Goal: Task Accomplishment & Management: Complete application form

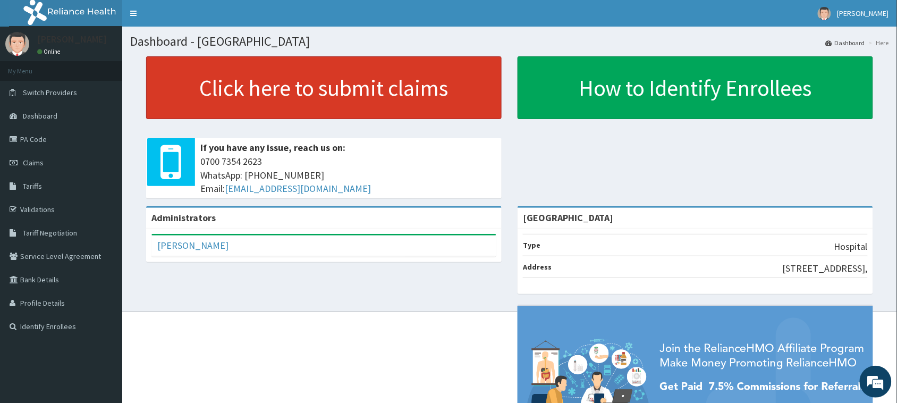
click at [320, 112] on link "Click here to submit claims" at bounding box center [323, 87] width 355 height 63
click at [341, 81] on link "Click here to submit claims" at bounding box center [323, 87] width 355 height 63
click at [337, 84] on link "Click here to submit claims" at bounding box center [323, 87] width 355 height 63
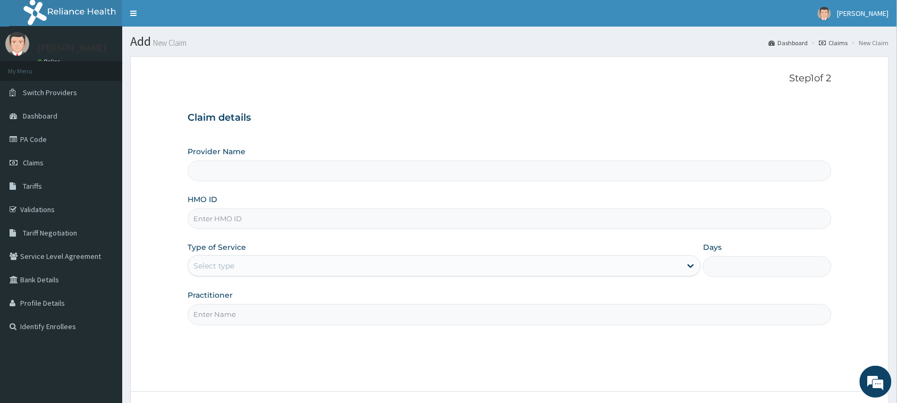
type input "[GEOGRAPHIC_DATA]"
click at [267, 214] on input "HMO ID" at bounding box center [510, 218] width 644 height 21
click at [370, 211] on input "HMO ID" at bounding box center [510, 218] width 644 height 21
type input "lbp/10082/f"
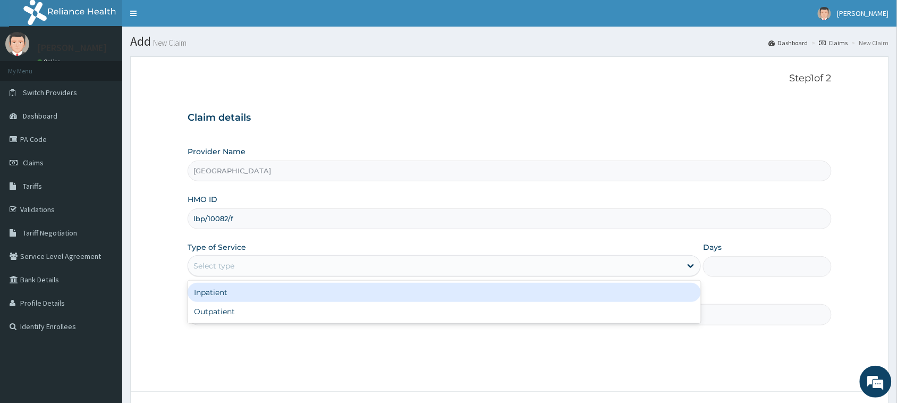
click at [449, 270] on div "Select type" at bounding box center [434, 265] width 493 height 17
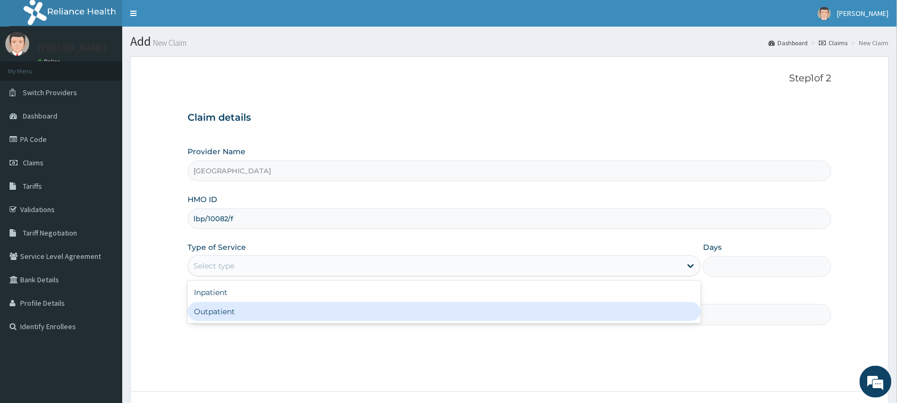
click at [388, 311] on div "Outpatient" at bounding box center [444, 311] width 513 height 19
type input "1"
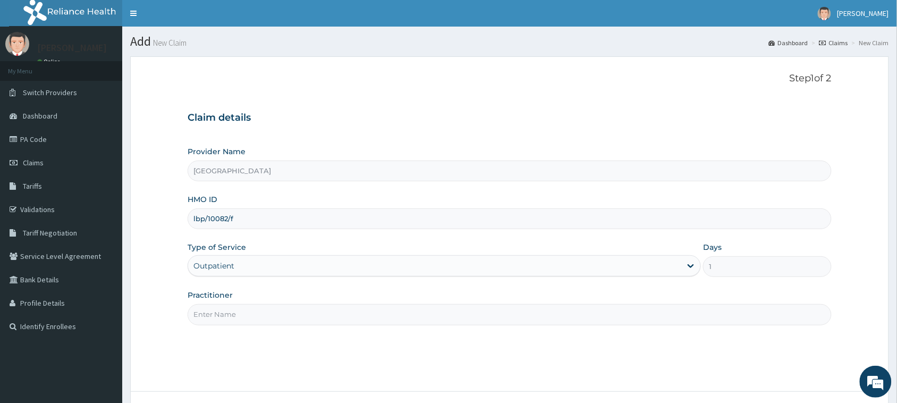
click at [388, 311] on input "Practitioner" at bounding box center [510, 314] width 644 height 21
type input "Dr Mfoniso tony"
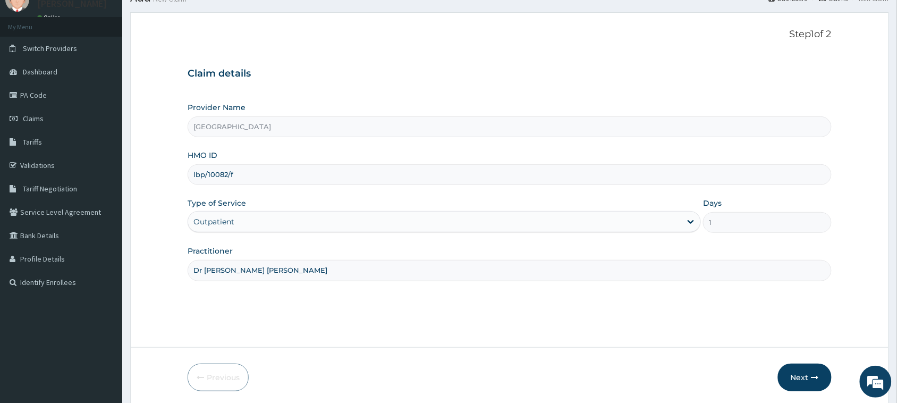
scroll to position [84, 0]
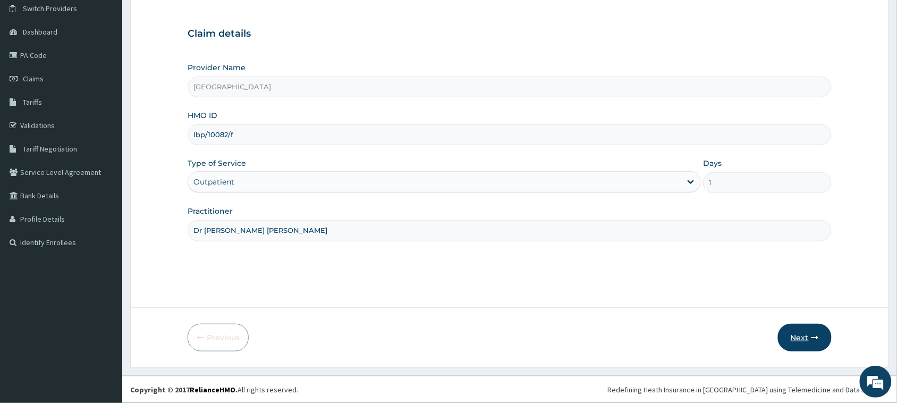
click at [793, 336] on button "Next" at bounding box center [805, 338] width 54 height 28
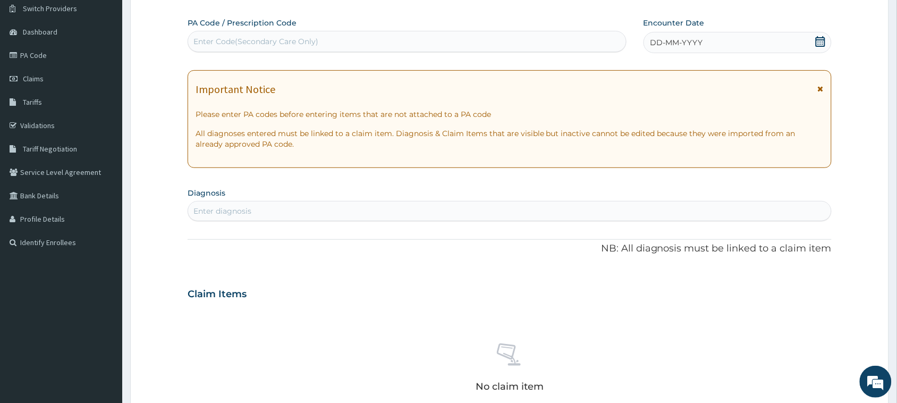
click at [335, 207] on div "Enter diagnosis" at bounding box center [509, 210] width 643 height 17
type input "upper"
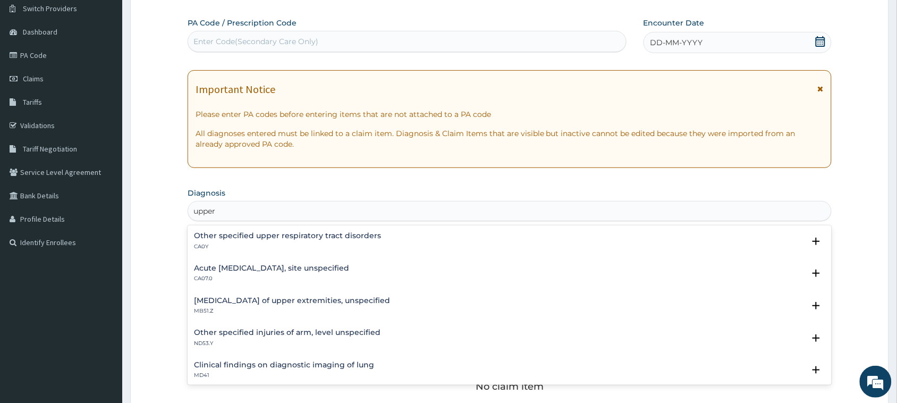
click at [253, 271] on h4 "Acute upper respiratory infection, site unspecified" at bounding box center [271, 268] width 155 height 8
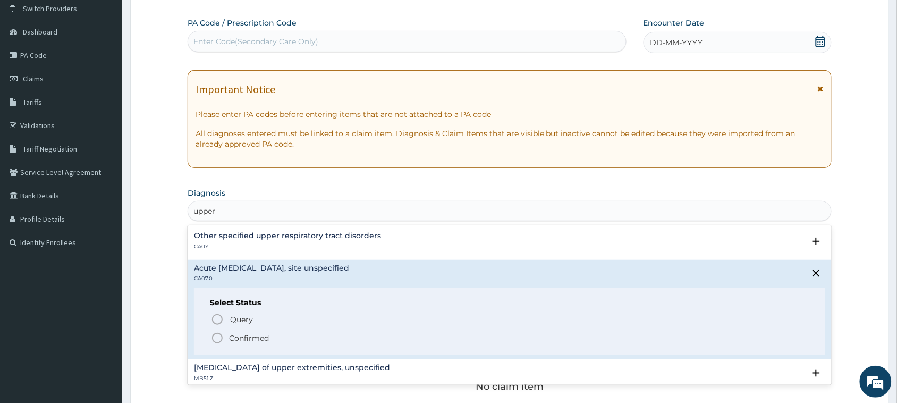
click at [243, 334] on p "Confirmed" at bounding box center [249, 338] width 40 height 11
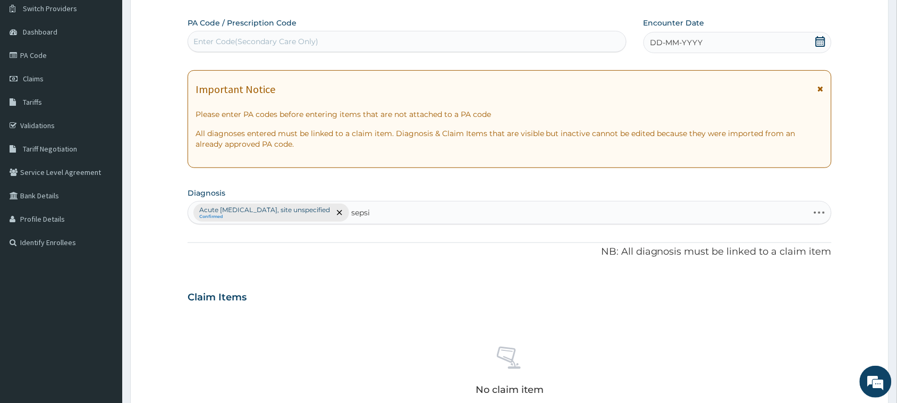
type input "sepsis"
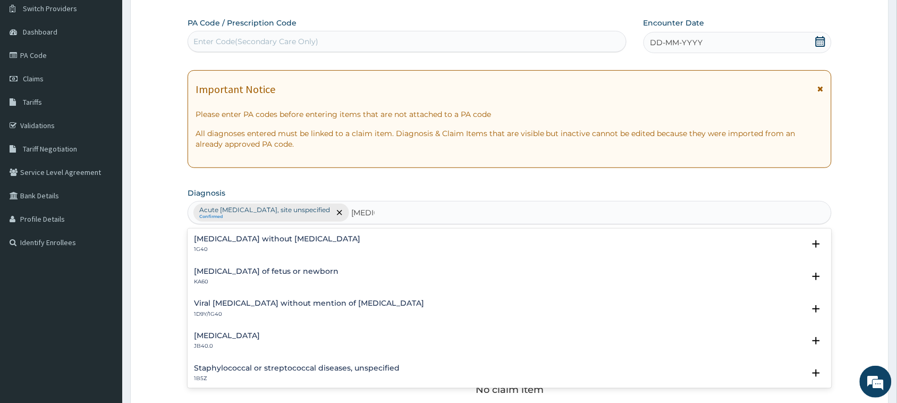
click at [248, 237] on h4 "Sepsis without septic shock" at bounding box center [277, 239] width 166 height 8
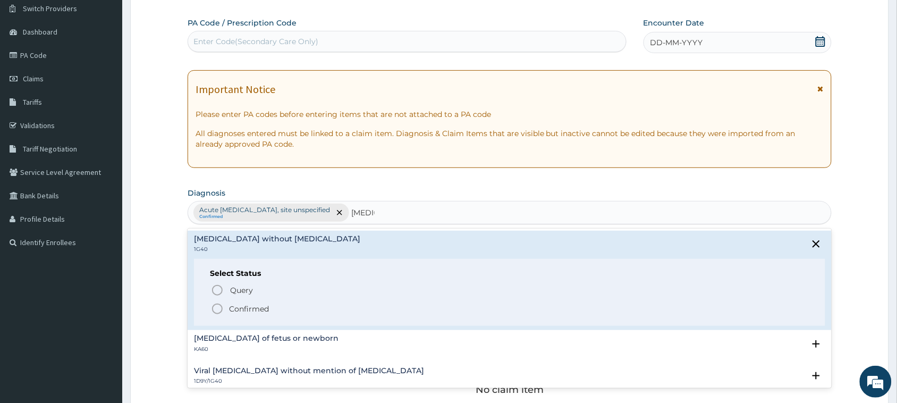
click at [256, 308] on p "Confirmed" at bounding box center [249, 308] width 40 height 11
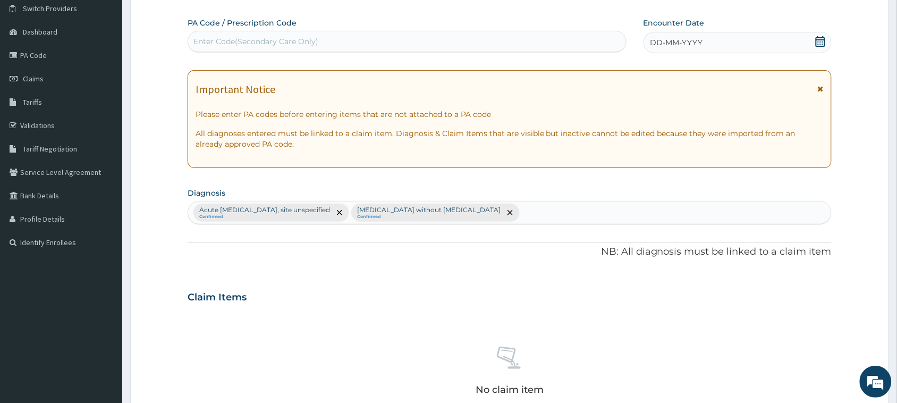
click at [819, 39] on icon at bounding box center [821, 41] width 10 height 11
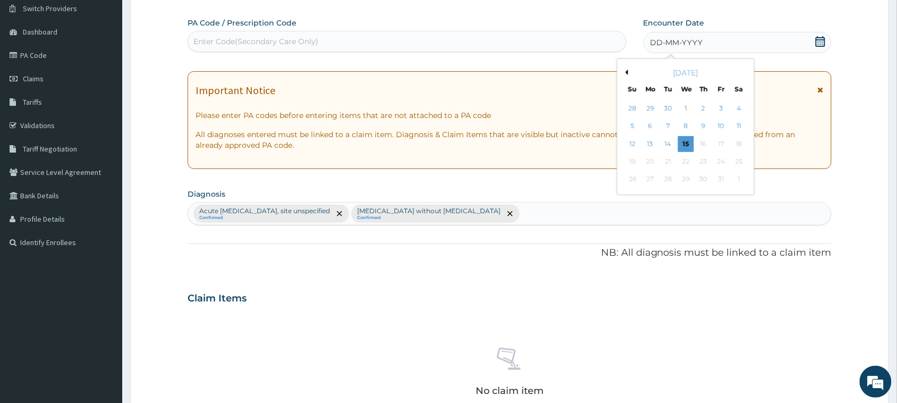
click at [626, 72] on button "Previous Month" at bounding box center [625, 72] width 5 height 5
click at [716, 125] on div "12" at bounding box center [721, 126] width 16 height 16
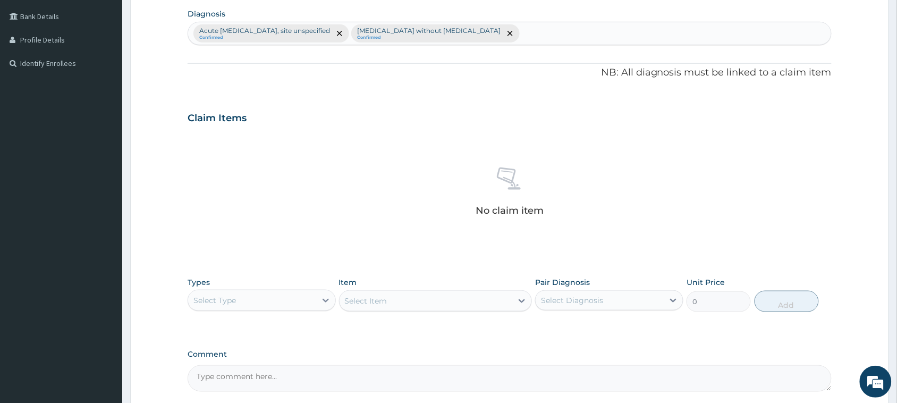
scroll to position [283, 0]
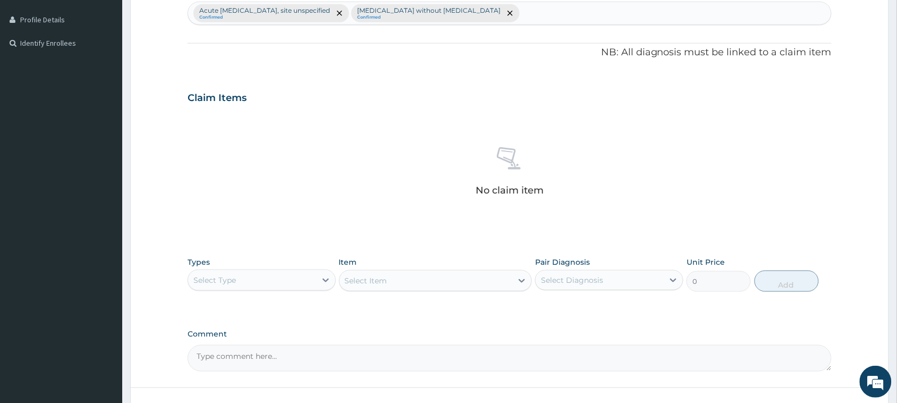
click at [269, 285] on div "Select Type" at bounding box center [252, 279] width 128 height 17
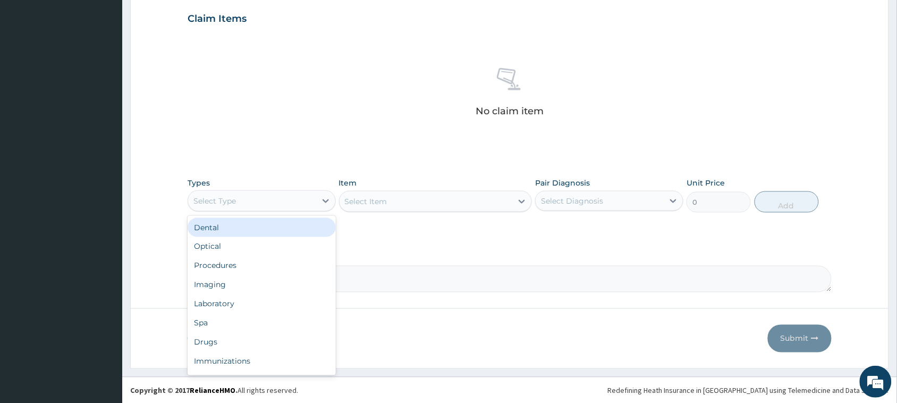
scroll to position [364, 0]
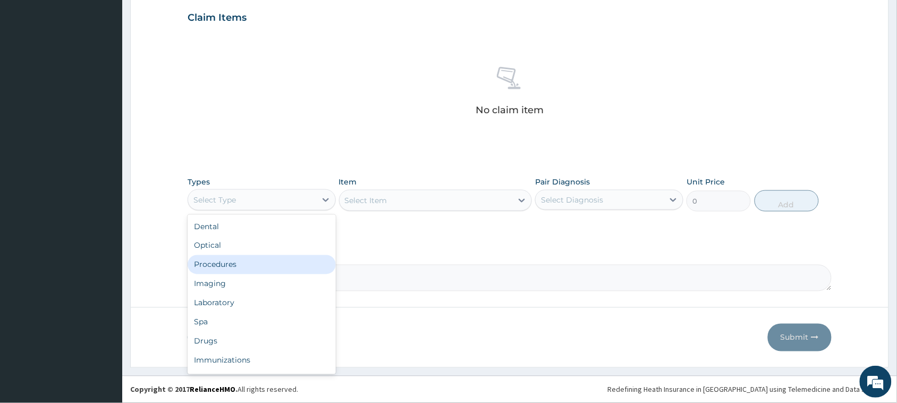
click at [229, 270] on div "Procedures" at bounding box center [262, 264] width 148 height 19
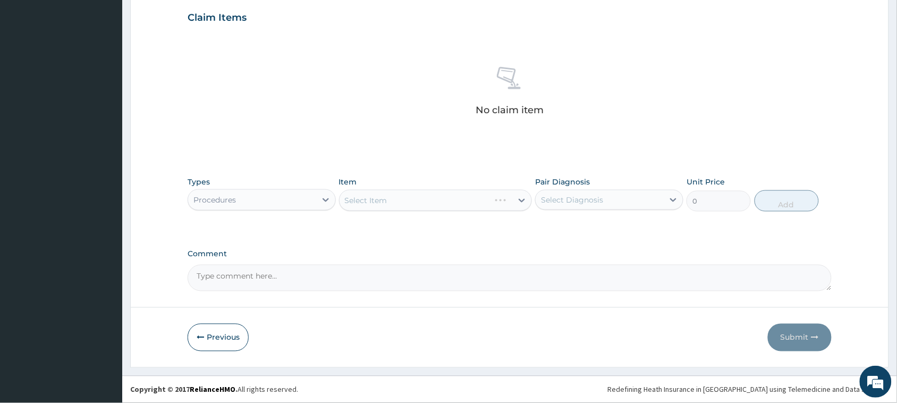
click at [381, 199] on div "Select Item" at bounding box center [435, 200] width 193 height 21
click at [408, 205] on div "Select Item" at bounding box center [426, 200] width 173 height 17
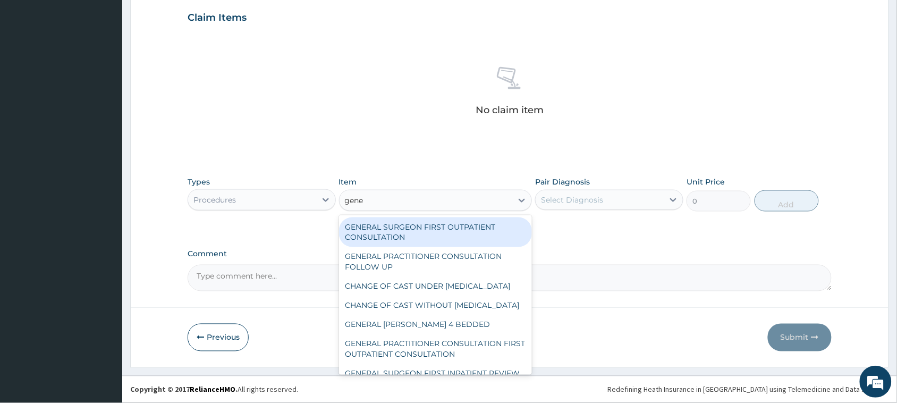
type input "gener"
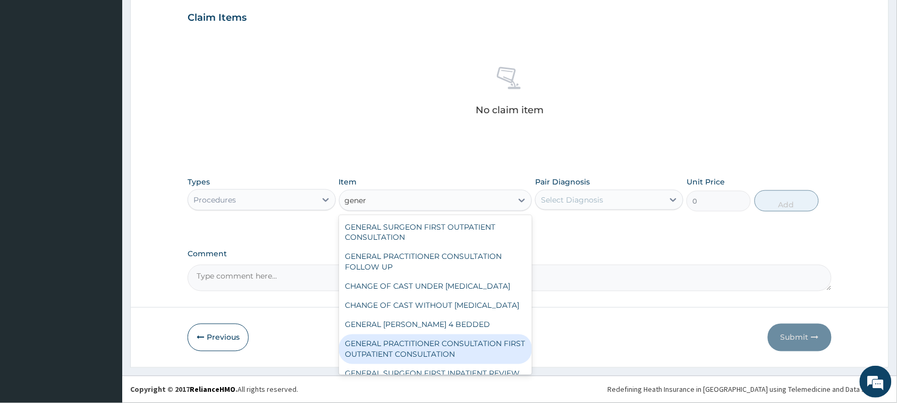
click at [449, 364] on div "GENERAL PRACTITIONER CONSULTATION FIRST OUTPATIENT CONSULTATION" at bounding box center [435, 349] width 193 height 30
type input "3795"
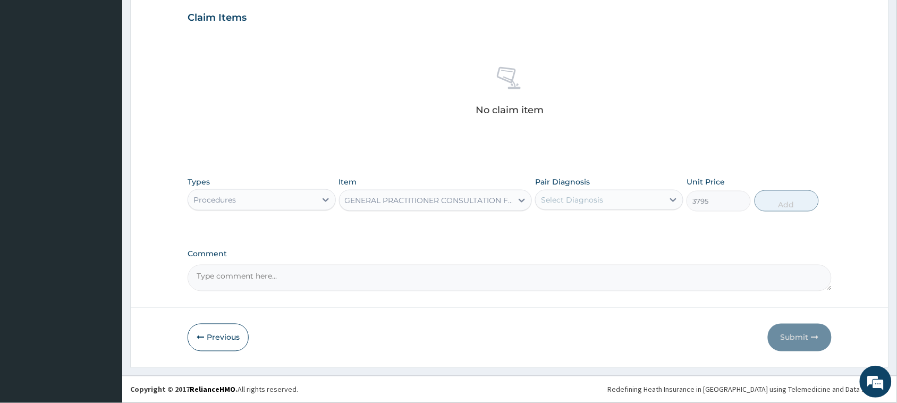
drag, startPoint x: 564, startPoint y: 189, endPoint x: 570, endPoint y: 198, distance: 10.3
click at [564, 190] on div "Select Diagnosis" at bounding box center [609, 200] width 148 height 20
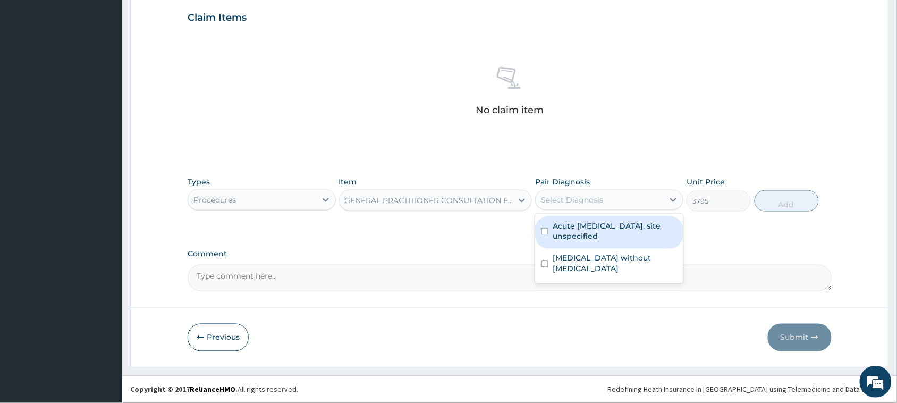
click at [582, 226] on label "Acute upper respiratory infection, site unspecified" at bounding box center [615, 230] width 124 height 21
checkbox input "true"
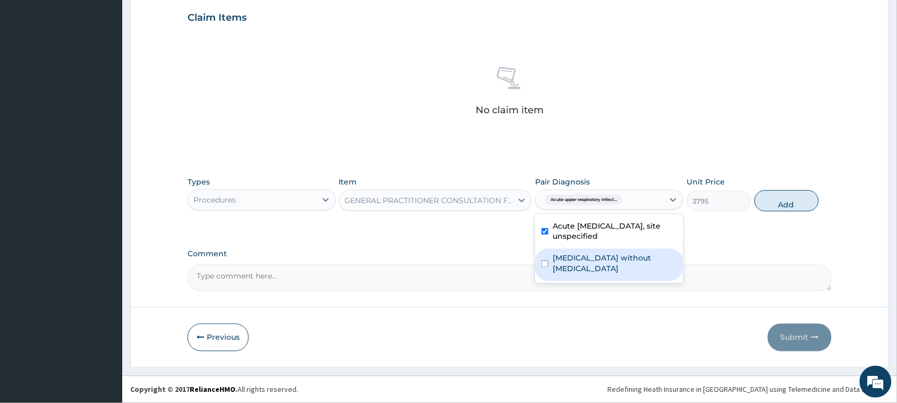
click at [607, 256] on label "Sepsis without septic shock" at bounding box center [615, 263] width 124 height 21
checkbox input "true"
click at [766, 203] on button "Add" at bounding box center [786, 200] width 64 height 21
type input "0"
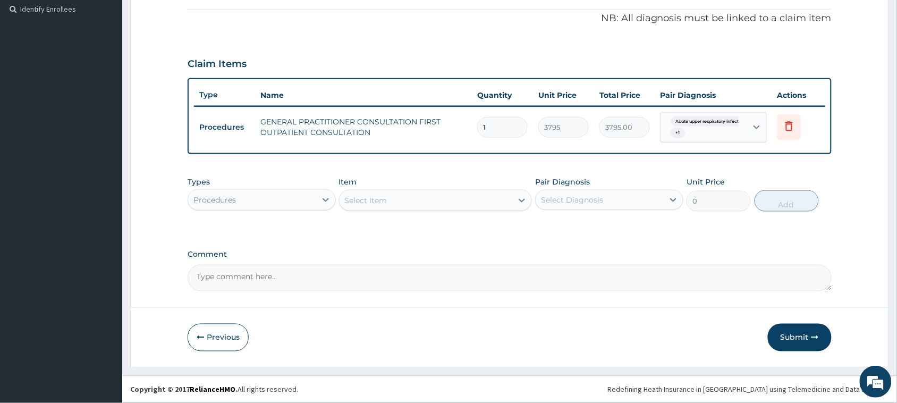
scroll to position [317, 0]
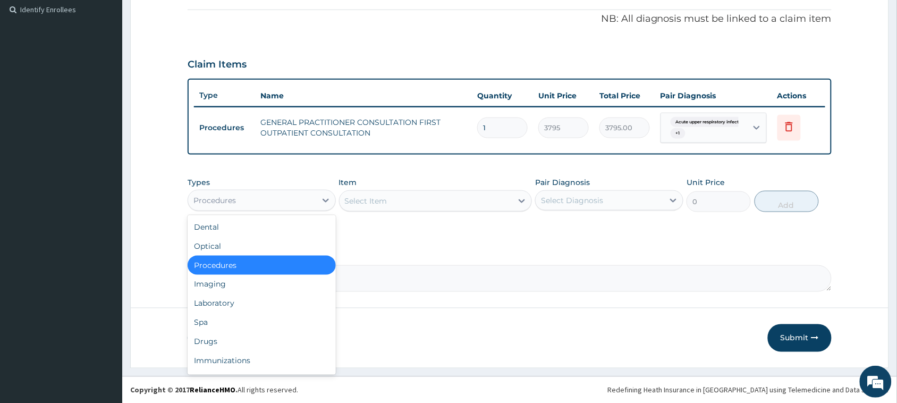
drag, startPoint x: 259, startPoint y: 201, endPoint x: 283, endPoint y: 261, distance: 64.9
click at [259, 202] on div "Procedures" at bounding box center [252, 200] width 128 height 17
click at [439, 198] on div "Select Item" at bounding box center [426, 200] width 173 height 17
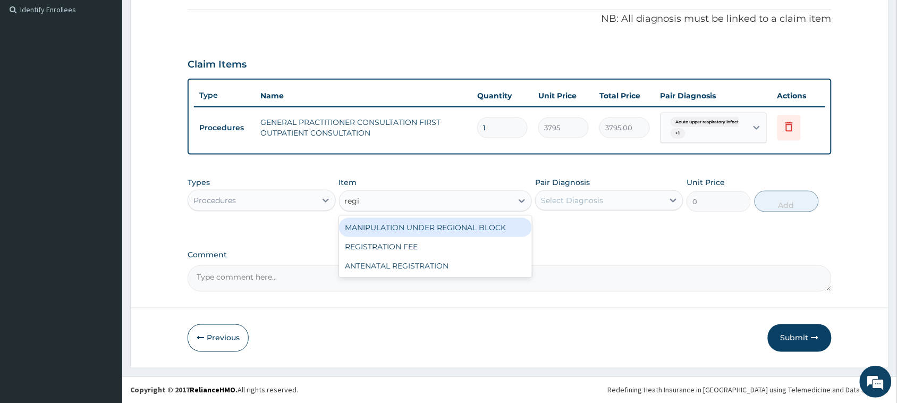
type input "regis"
click at [423, 225] on div "REGISTRATION FEE" at bounding box center [435, 227] width 193 height 19
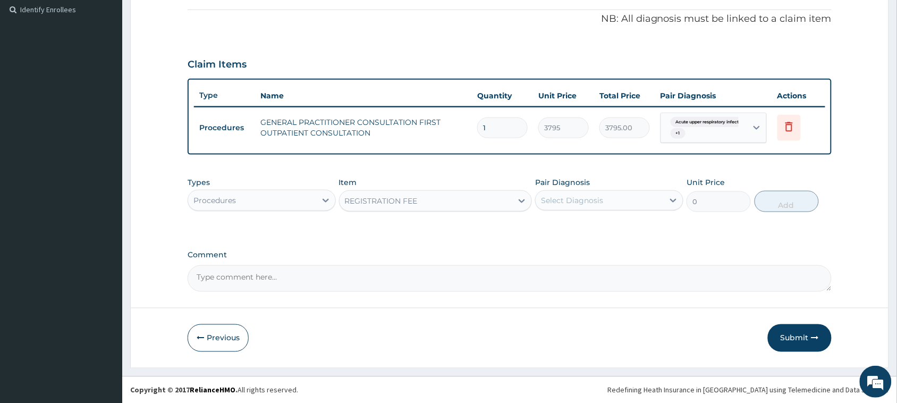
type input "2164.741712362911"
click at [591, 202] on div "Select Diagnosis" at bounding box center [572, 200] width 62 height 11
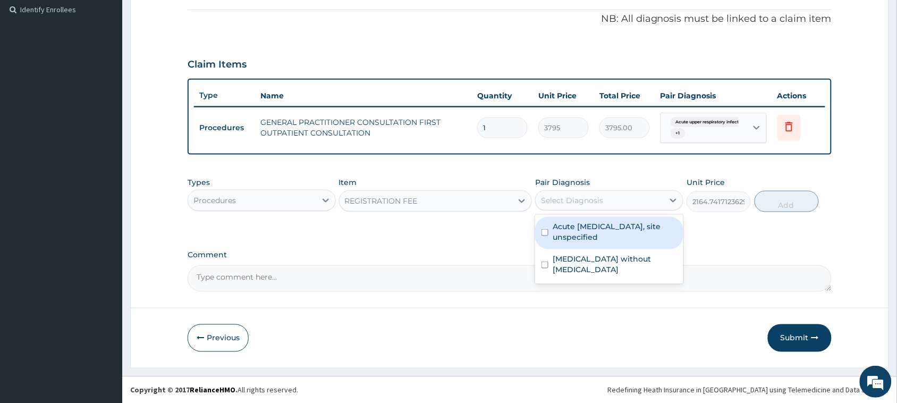
click at [585, 233] on label "Acute upper respiratory infection, site unspecified" at bounding box center [615, 231] width 124 height 21
checkbox input "true"
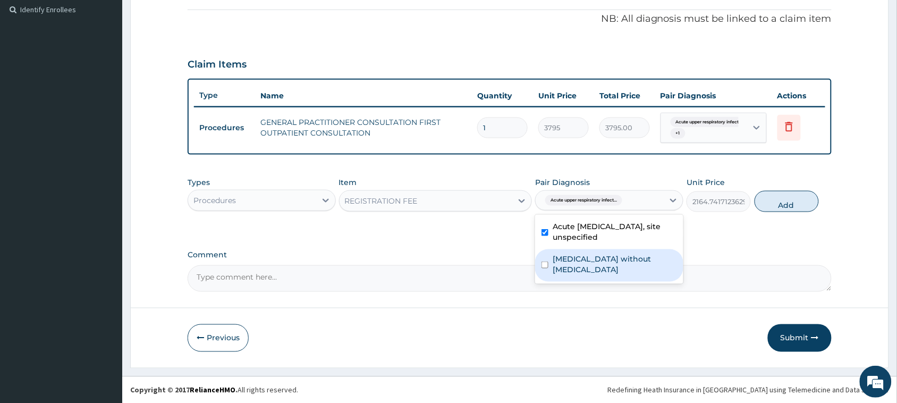
click at [583, 252] on div "Sepsis without septic shock" at bounding box center [609, 265] width 148 height 32
checkbox input "true"
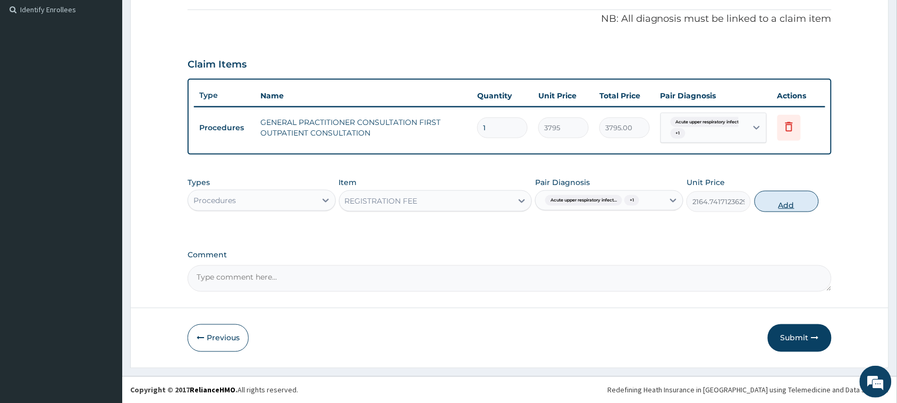
click at [801, 205] on button "Add" at bounding box center [786, 201] width 64 height 21
type input "0"
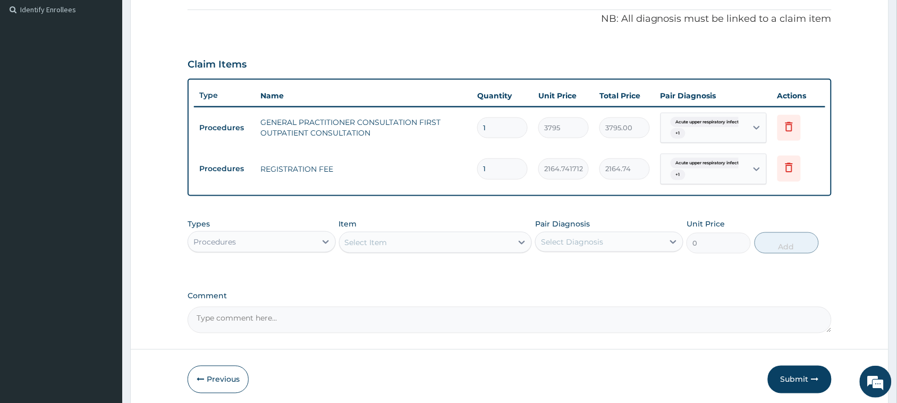
click at [278, 241] on div "Procedures" at bounding box center [252, 241] width 128 height 17
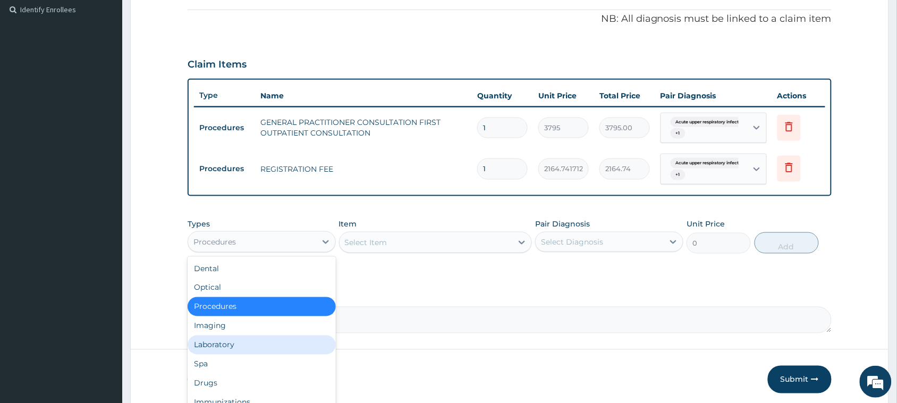
click at [251, 351] on div "Laboratory" at bounding box center [262, 344] width 148 height 19
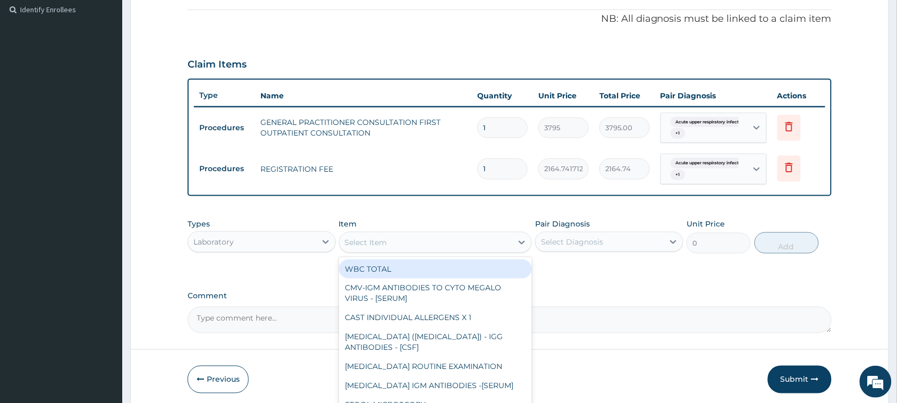
click at [384, 244] on div "Select Item" at bounding box center [366, 242] width 43 height 11
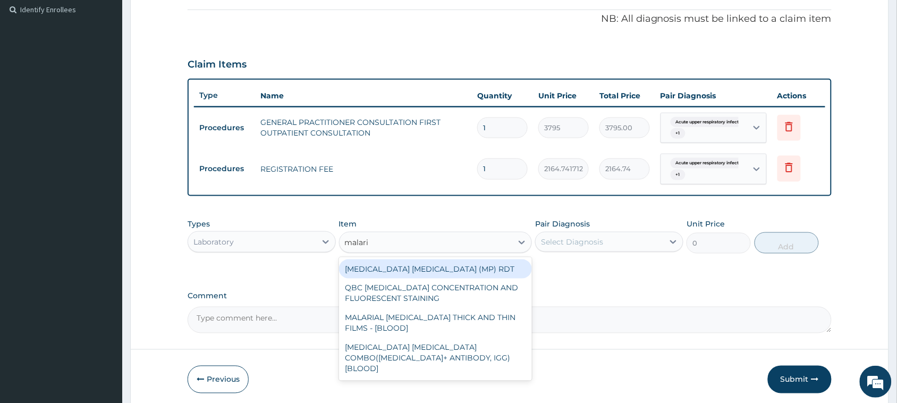
type input "malaria"
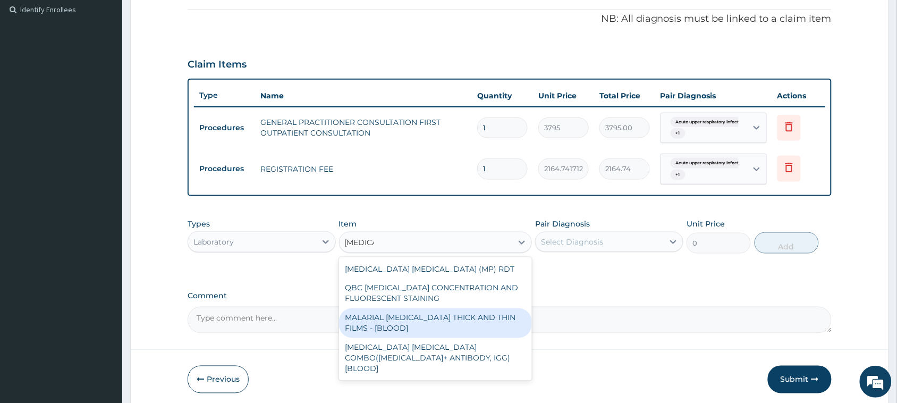
click at [410, 326] on div "MALARIAL PARASITE THICK AND THIN FILMS - [BLOOD]" at bounding box center [435, 323] width 193 height 30
type input "1725"
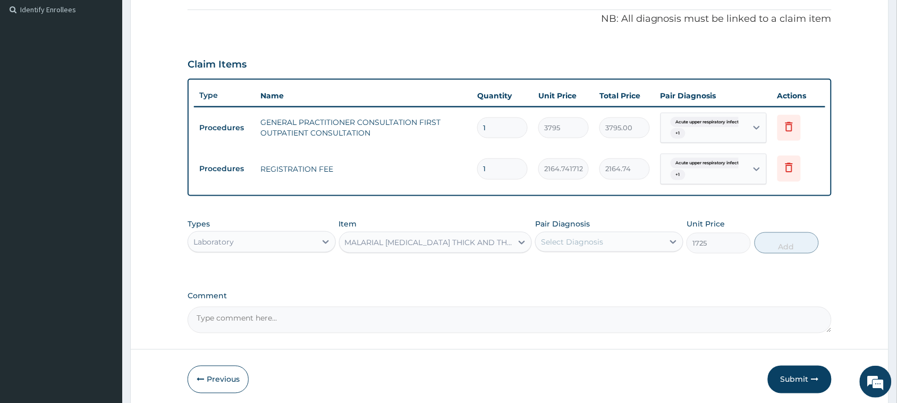
click at [633, 239] on div "Select Diagnosis" at bounding box center [600, 241] width 128 height 17
click at [351, 292] on label "Comment" at bounding box center [510, 296] width 644 height 9
click at [351, 307] on textarea "Comment" at bounding box center [510, 320] width 644 height 27
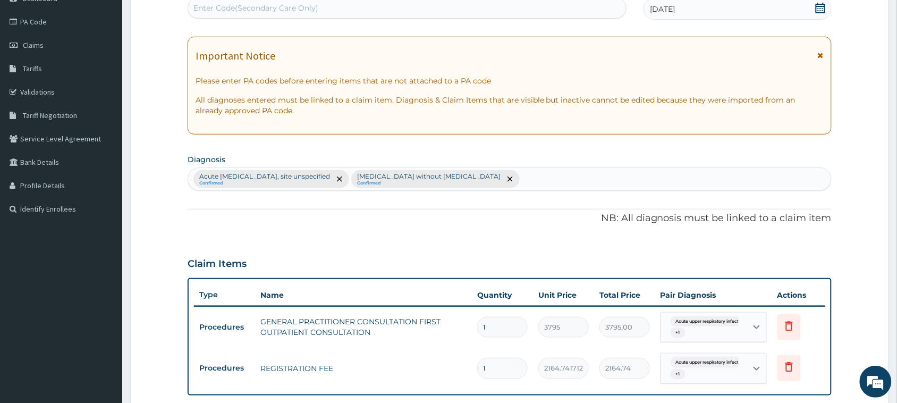
scroll to position [0, 0]
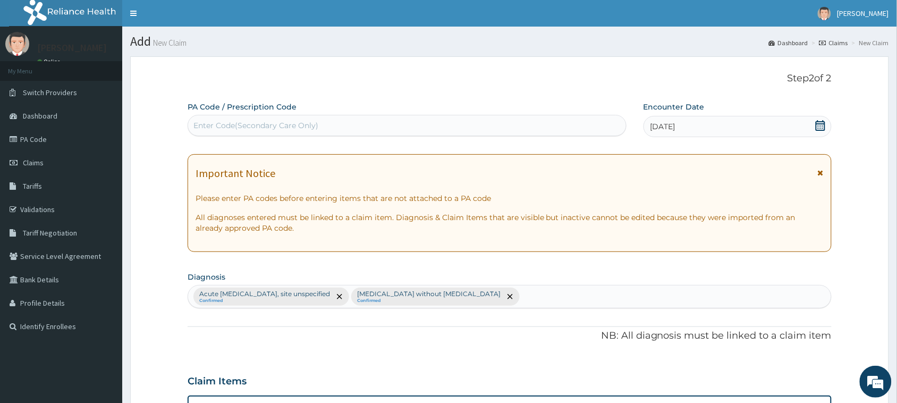
click at [538, 296] on div "Acute upper respiratory infection, site unspecified Confirmed Sepsis without se…" at bounding box center [509, 296] width 643 height 22
type input "malaria"
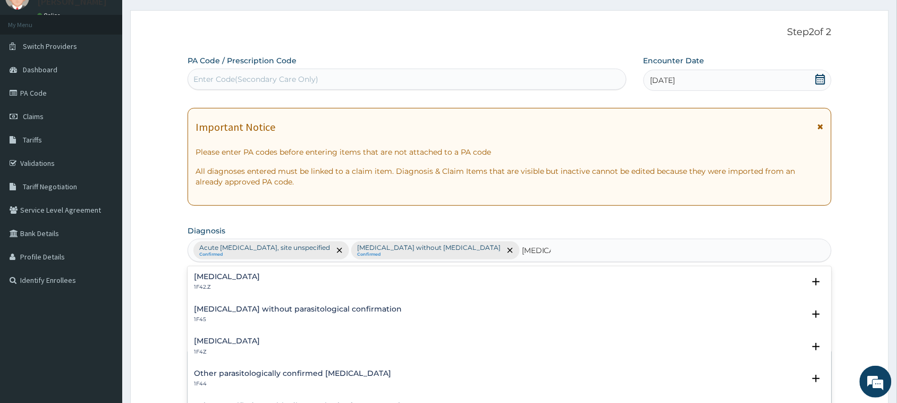
scroll to position [66, 0]
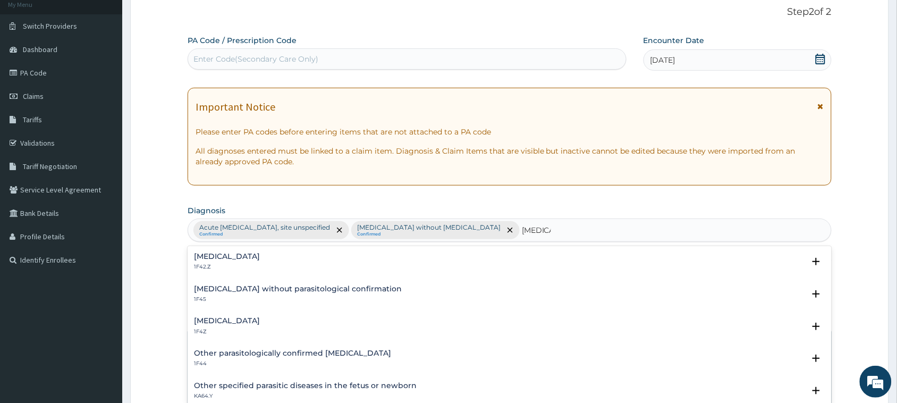
click at [241, 319] on h4 "Malaria, unspecified" at bounding box center [227, 321] width 66 height 8
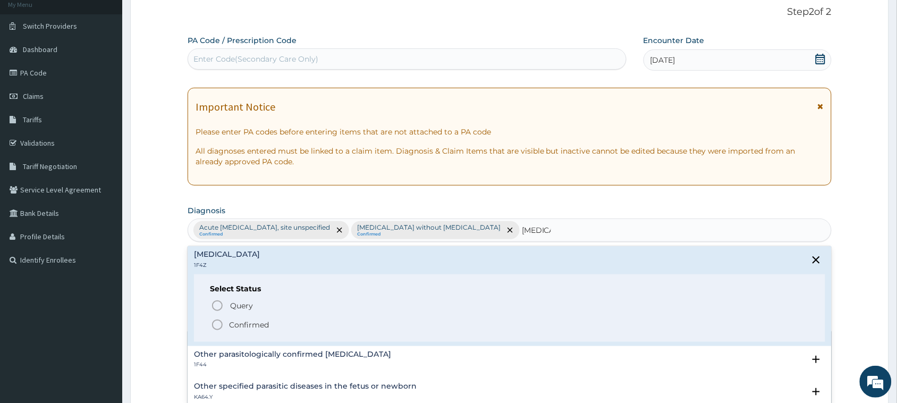
click at [246, 324] on p "Confirmed" at bounding box center [249, 324] width 40 height 11
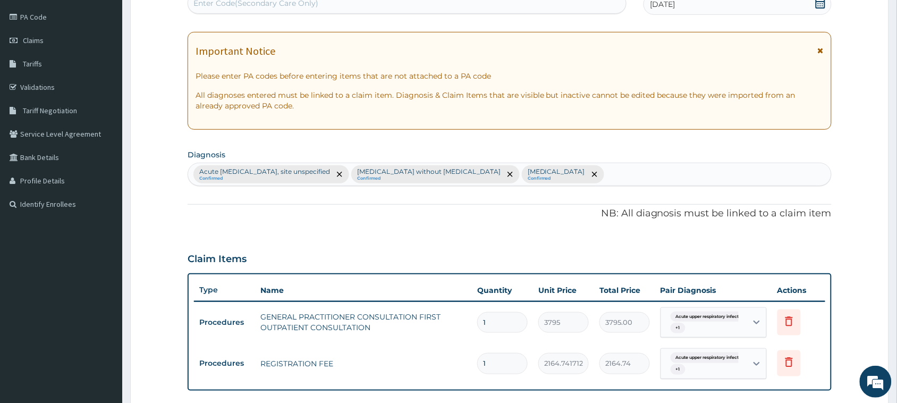
scroll to position [332, 0]
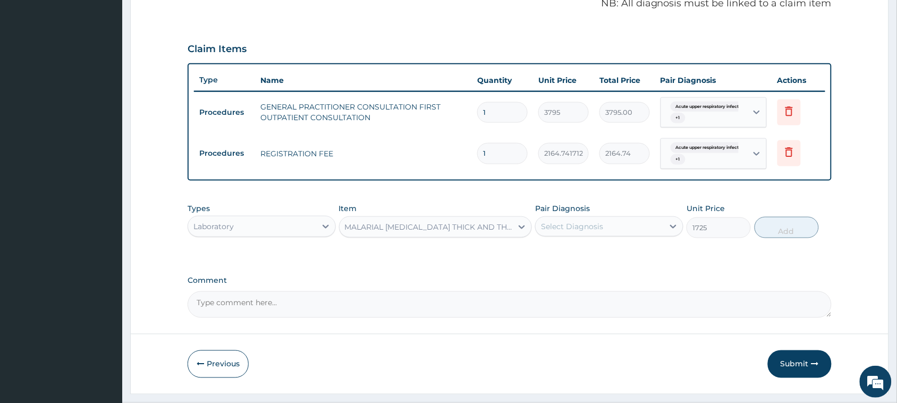
click at [573, 222] on div "Select Diagnosis" at bounding box center [572, 226] width 62 height 11
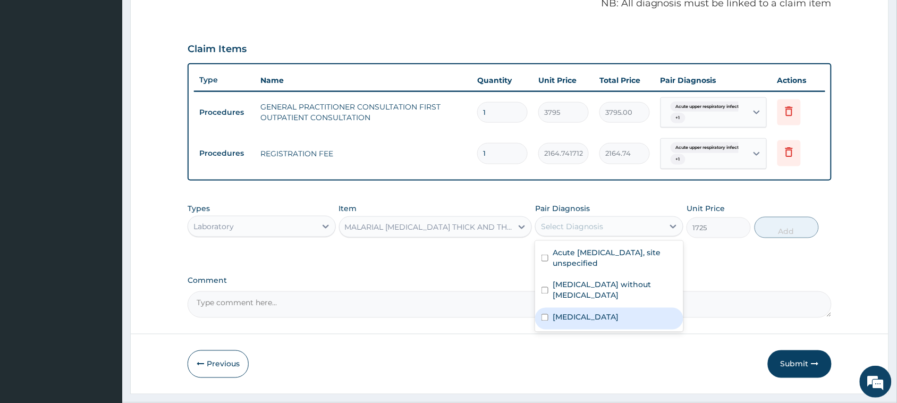
click at [580, 313] on div "Malaria, unspecified" at bounding box center [609, 319] width 148 height 22
checkbox input "true"
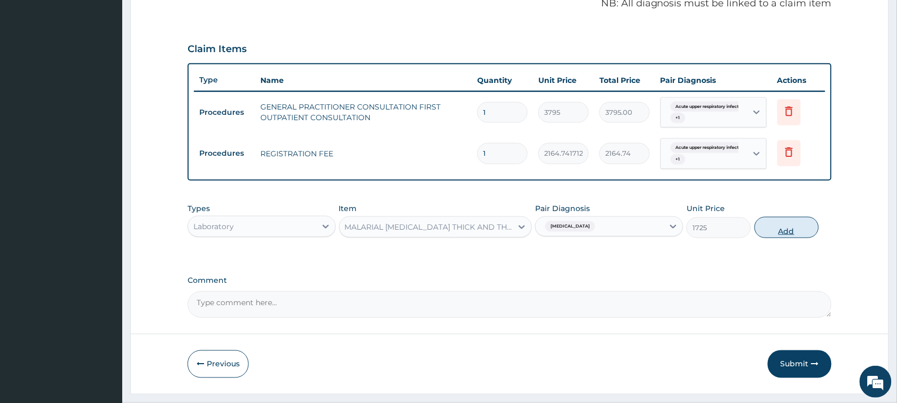
click at [788, 225] on button "Add" at bounding box center [786, 227] width 64 height 21
type input "0"
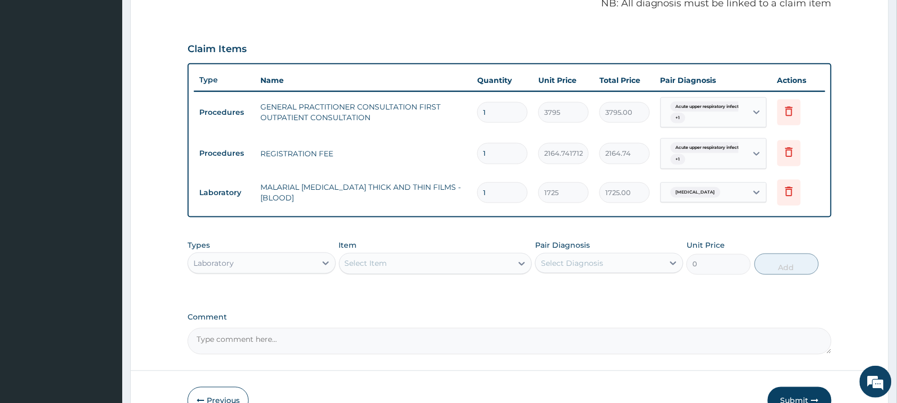
click at [368, 259] on div "Select Item" at bounding box center [366, 263] width 43 height 11
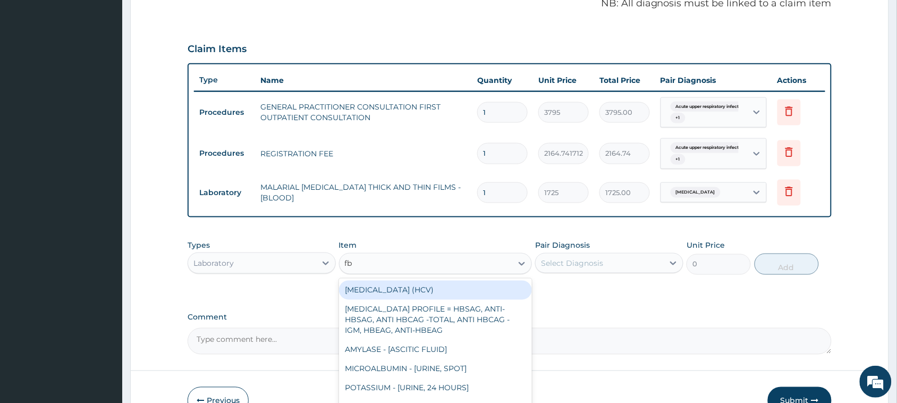
type input "fbc"
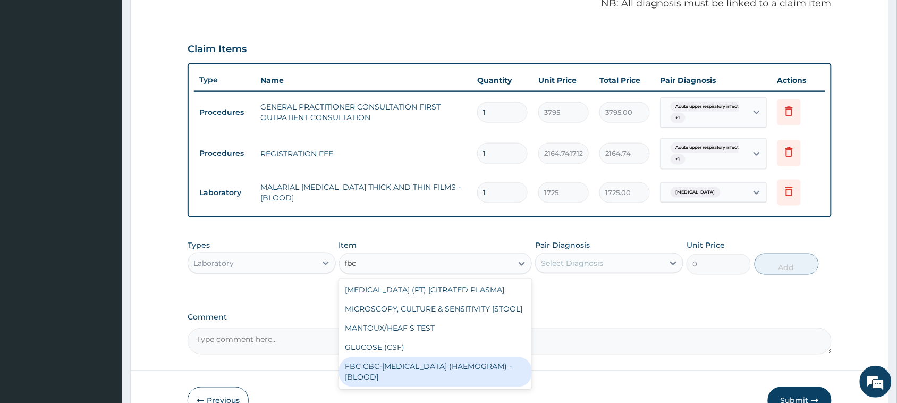
click at [478, 376] on div "FBC CBC-COMPLETE BLOOD COUNT (HAEMOGRAM) - [BLOOD]" at bounding box center [435, 372] width 193 height 30
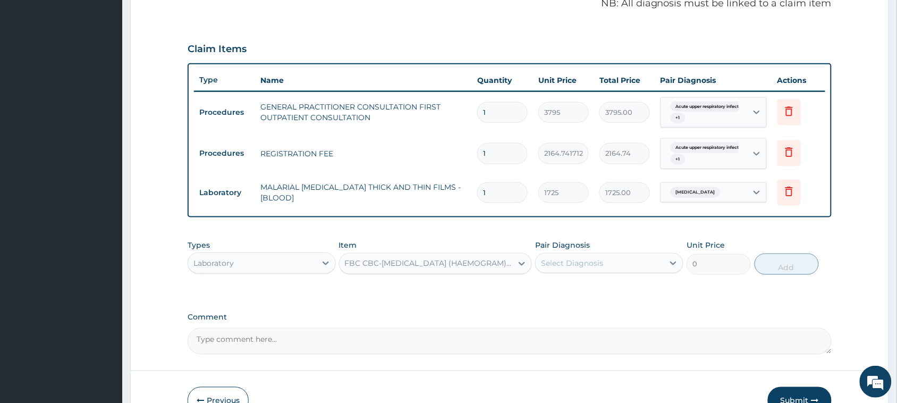
type input "4600"
click at [580, 264] on div "Select Diagnosis" at bounding box center [572, 263] width 62 height 11
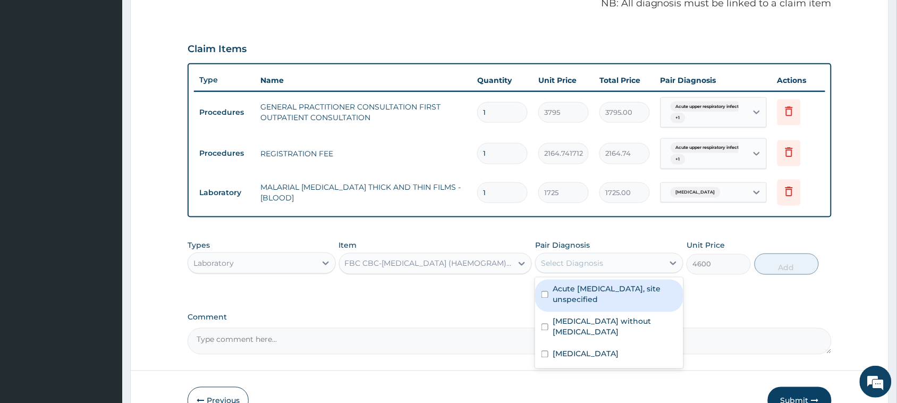
click at [584, 299] on label "Acute upper respiratory infection, site unspecified" at bounding box center [615, 294] width 124 height 21
checkbox input "true"
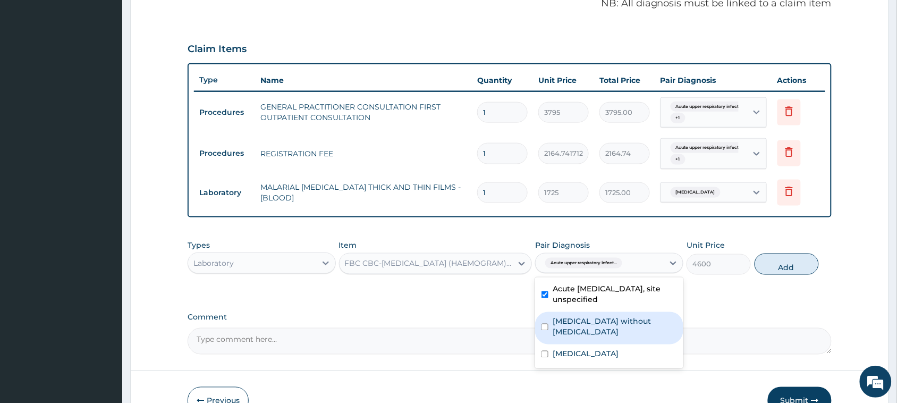
drag, startPoint x: 588, startPoint y: 319, endPoint x: 721, endPoint y: 275, distance: 140.5
click at [589, 319] on label "Sepsis without septic shock" at bounding box center [615, 326] width 124 height 21
checkbox input "true"
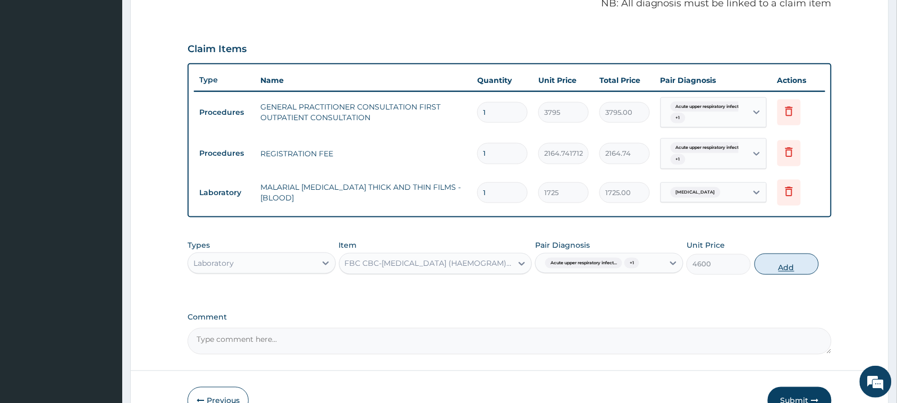
click at [788, 266] on button "Add" at bounding box center [786, 263] width 64 height 21
type input "0"
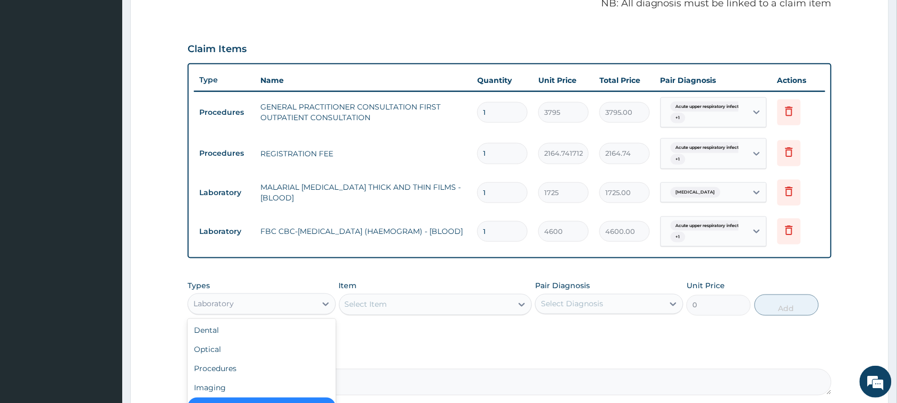
click at [282, 311] on div "Laboratory" at bounding box center [252, 303] width 128 height 17
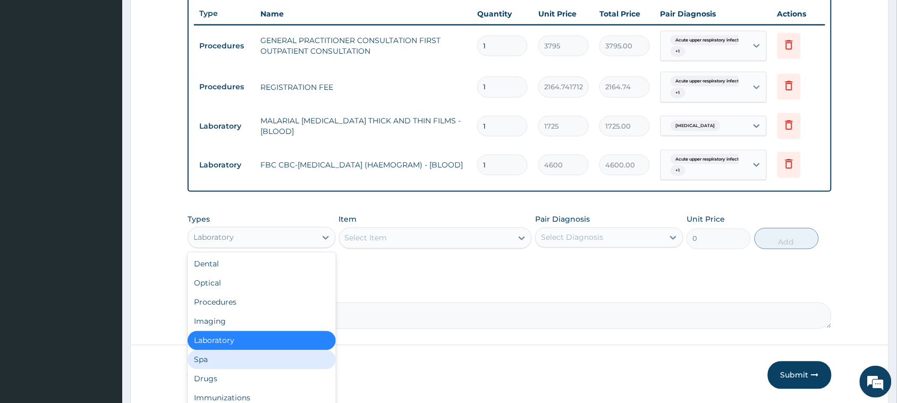
scroll to position [36, 0]
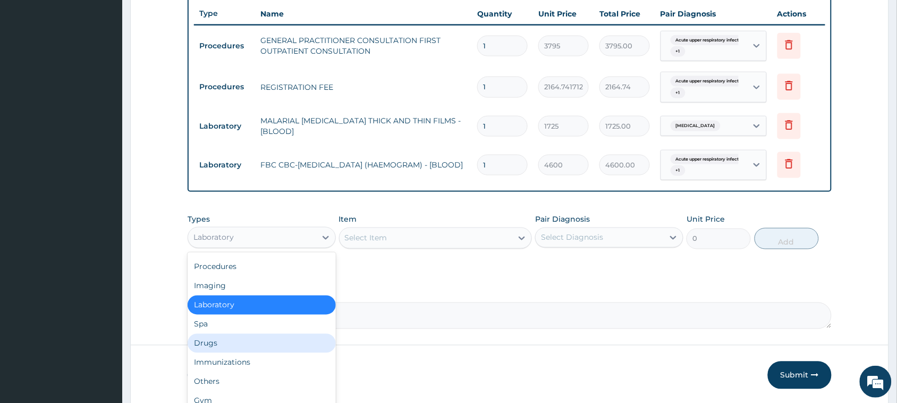
click at [218, 340] on div "Drugs" at bounding box center [262, 343] width 148 height 19
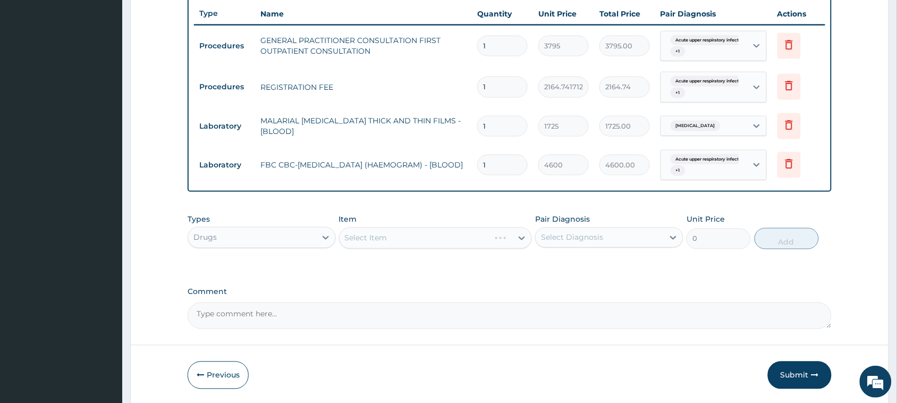
click at [379, 240] on div "Select Item" at bounding box center [435, 237] width 193 height 21
click at [431, 235] on div "Select Item" at bounding box center [426, 238] width 173 height 17
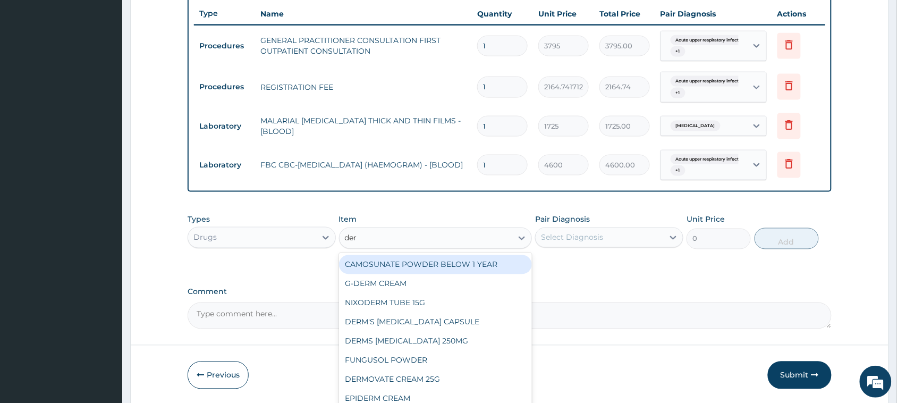
type input "derm"
click at [402, 257] on div "G-DERM CREAM" at bounding box center [435, 264] width 193 height 19
type input "569.25"
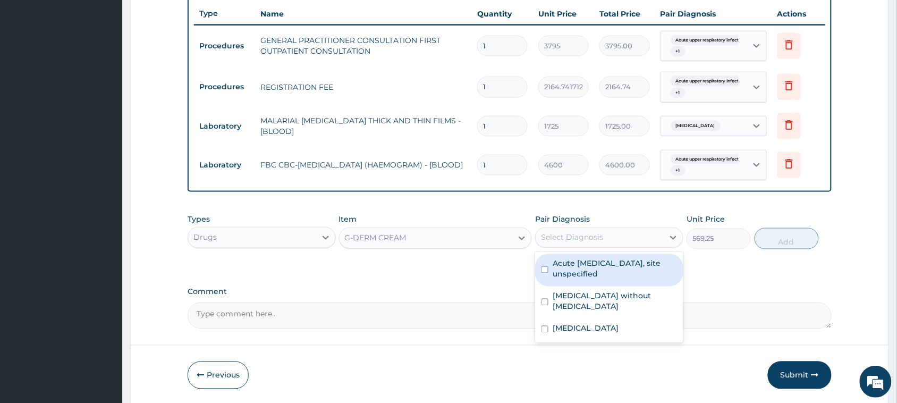
click at [601, 241] on div "Select Diagnosis" at bounding box center [572, 237] width 62 height 11
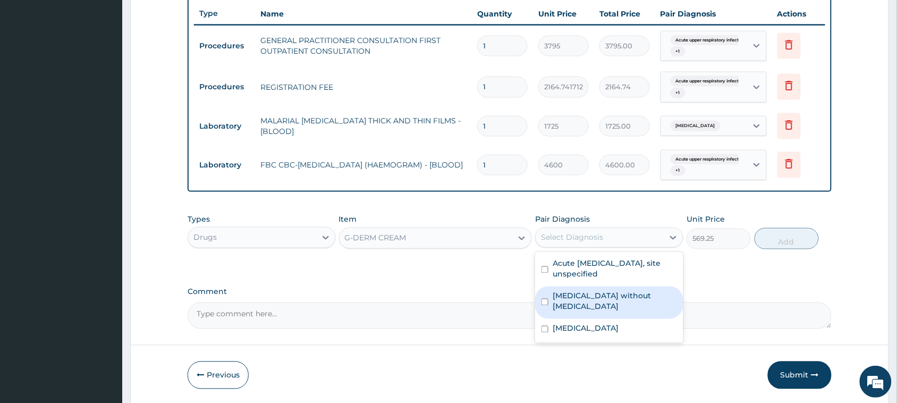
click at [602, 290] on div "Sepsis without septic shock" at bounding box center [609, 302] width 148 height 32
checkbox input "true"
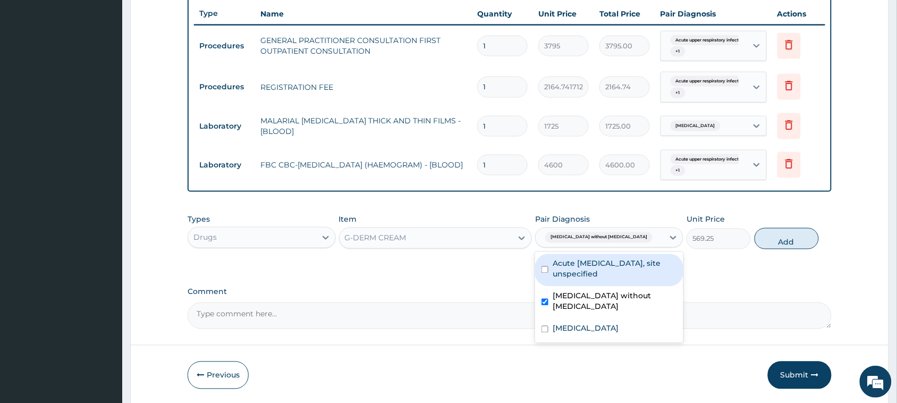
click at [606, 265] on label "Acute upper respiratory infection, site unspecified" at bounding box center [615, 268] width 124 height 21
checkbox input "true"
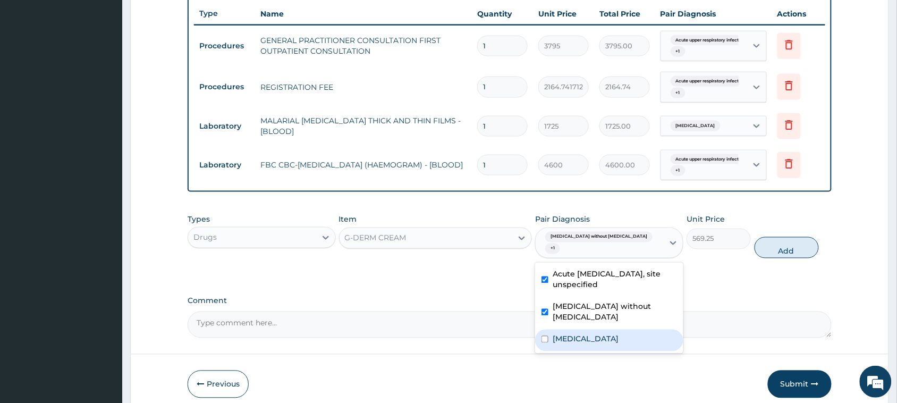
click at [601, 334] on label "Malaria, unspecified" at bounding box center [586, 339] width 66 height 11
checkbox input "true"
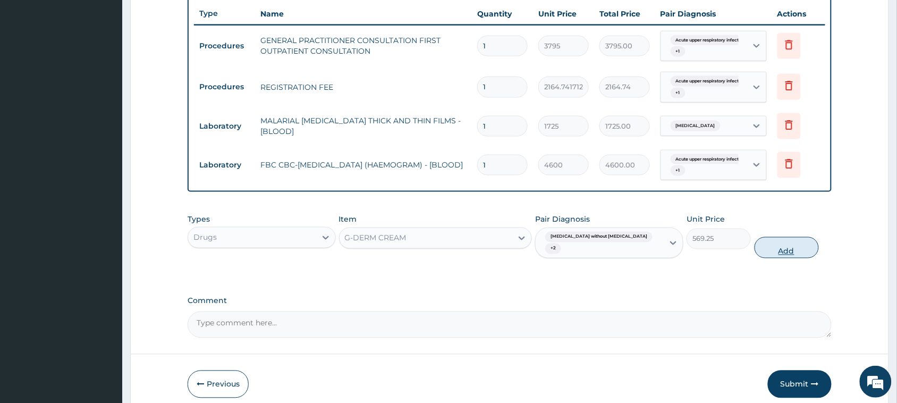
click at [777, 237] on button "Add" at bounding box center [786, 247] width 64 height 21
type input "0"
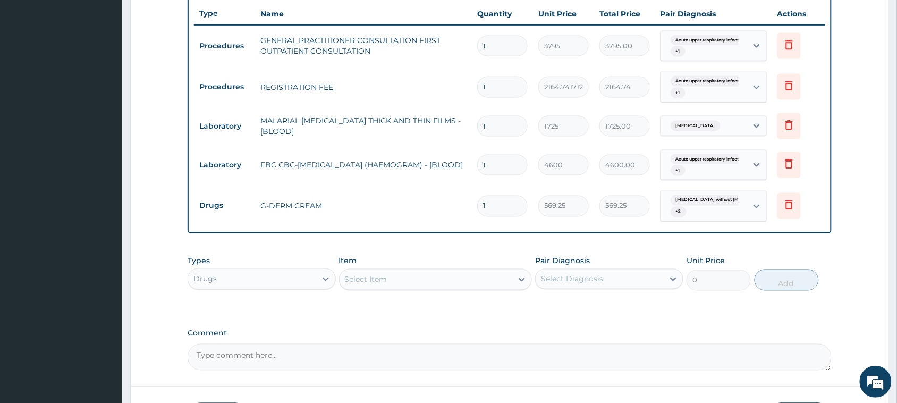
click at [420, 279] on div "Select Item" at bounding box center [426, 279] width 173 height 17
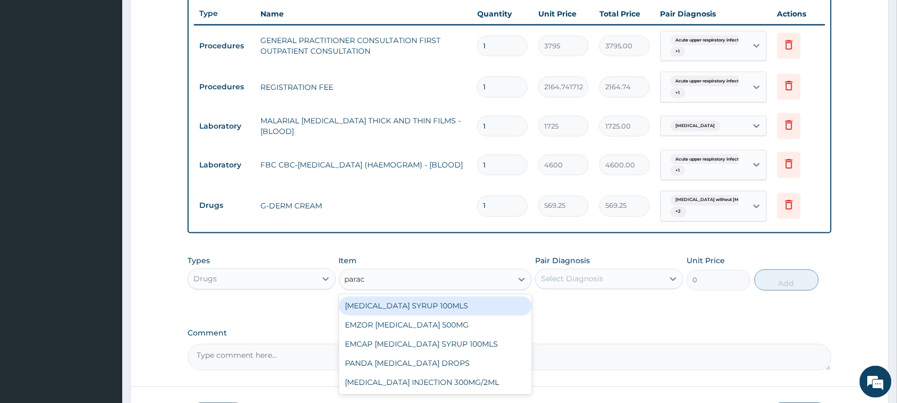
type input "parace"
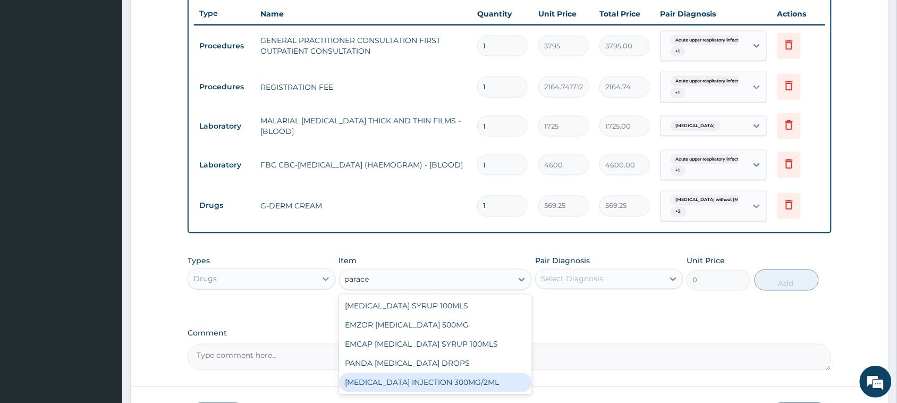
click at [474, 386] on div "PARACETAMOL INJECTION 300MG/2ML" at bounding box center [435, 382] width 193 height 19
type input "278.3"
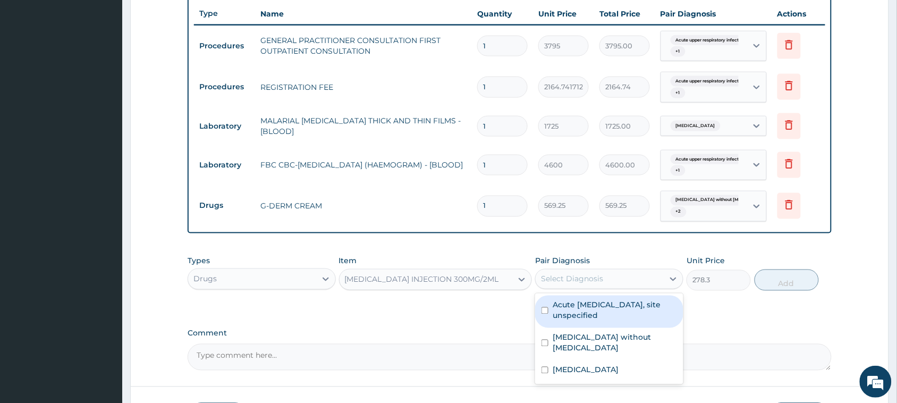
drag, startPoint x: 548, startPoint y: 281, endPoint x: 559, endPoint y: 304, distance: 26.2
click at [548, 282] on div "Select Diagnosis" at bounding box center [572, 279] width 62 height 11
click at [564, 315] on label "Acute upper respiratory infection, site unspecified" at bounding box center [615, 310] width 124 height 21
checkbox input "true"
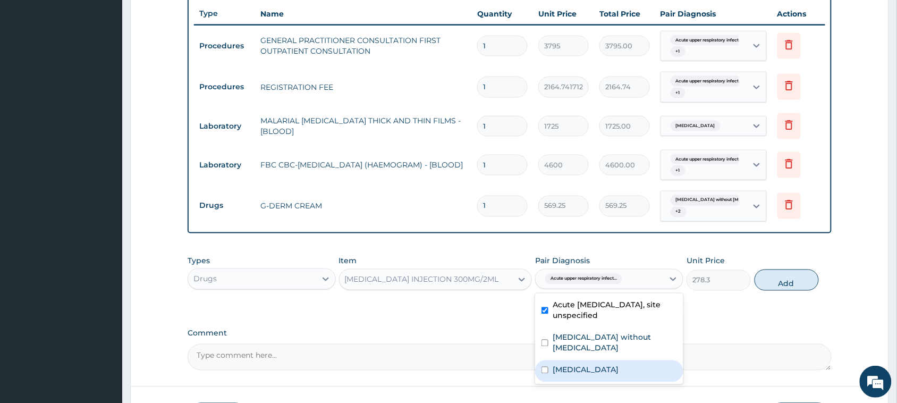
click at [567, 364] on label "Malaria, unspecified" at bounding box center [586, 369] width 66 height 11
checkbox input "true"
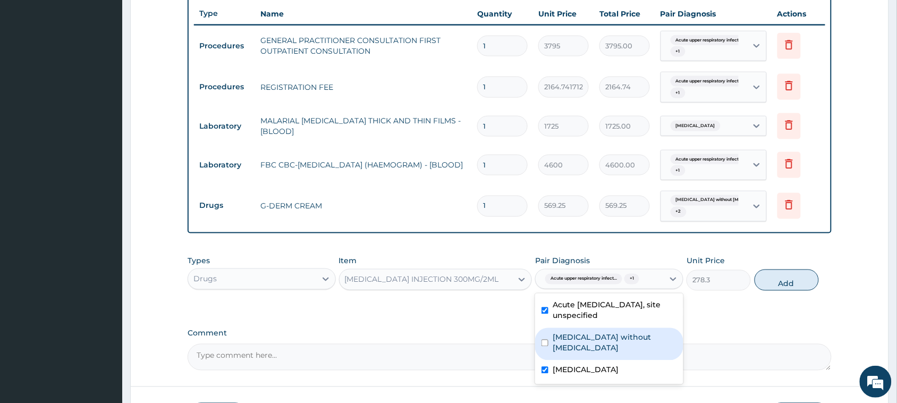
click at [567, 334] on label "Sepsis without septic shock" at bounding box center [615, 342] width 124 height 21
checkbox input "true"
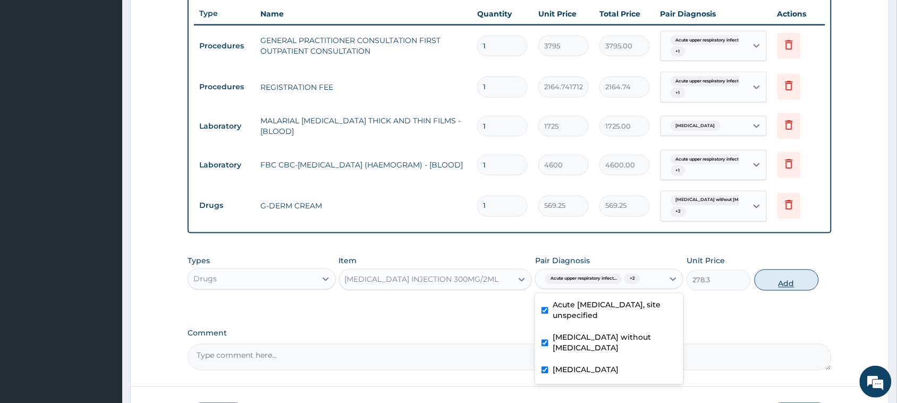
click at [790, 273] on button "Add" at bounding box center [786, 279] width 64 height 21
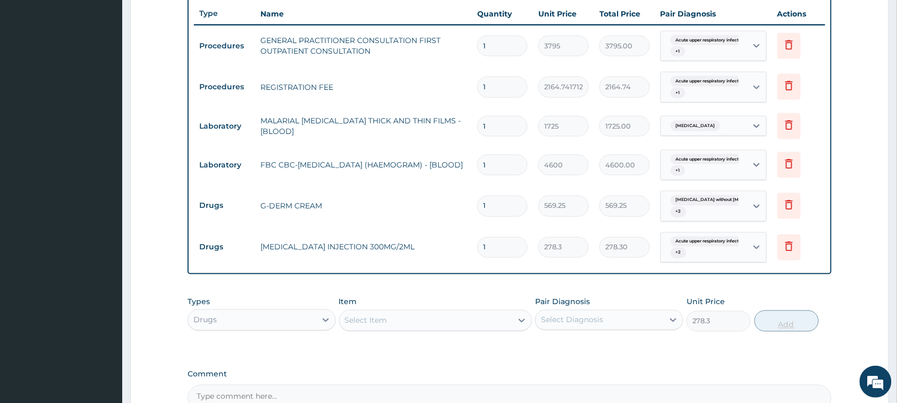
type input "0"
click at [381, 320] on div "Select Item" at bounding box center [366, 320] width 43 height 11
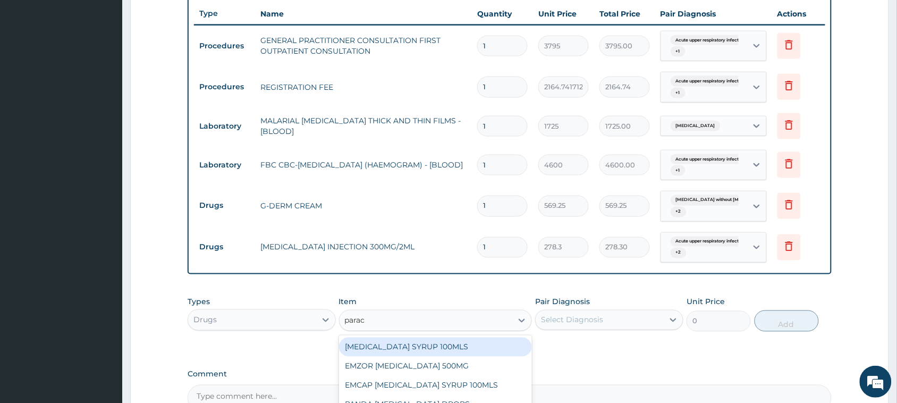
type input "parace"
click at [485, 346] on div "PARACETAMOL SYRUP 100MLS" at bounding box center [435, 346] width 193 height 19
type input "759"
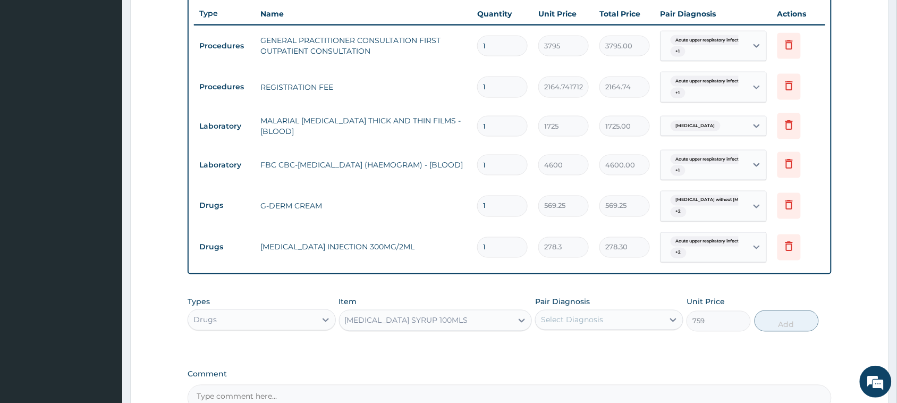
drag, startPoint x: 567, startPoint y: 309, endPoint x: 566, endPoint y: 326, distance: 17.1
click at [566, 314] on div "Pair Diagnosis Select Diagnosis" at bounding box center [609, 313] width 148 height 35
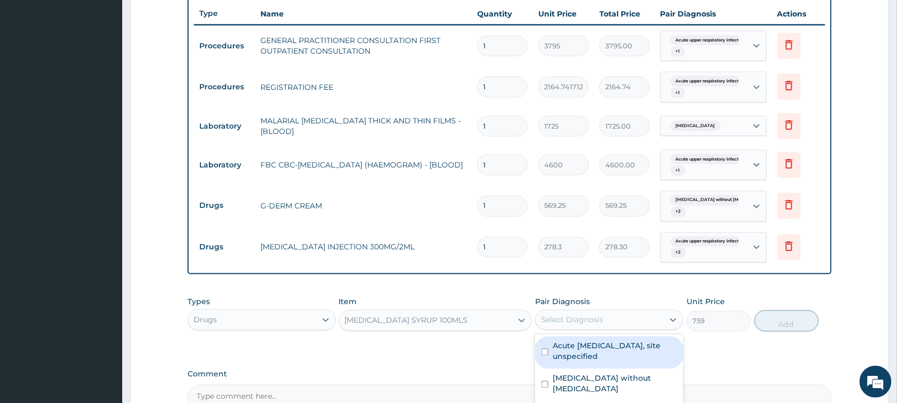
click at [580, 315] on div "Select Diagnosis" at bounding box center [572, 320] width 62 height 11
click at [574, 346] on label "Acute upper respiratory infection, site unspecified" at bounding box center [615, 351] width 124 height 21
checkbox input "true"
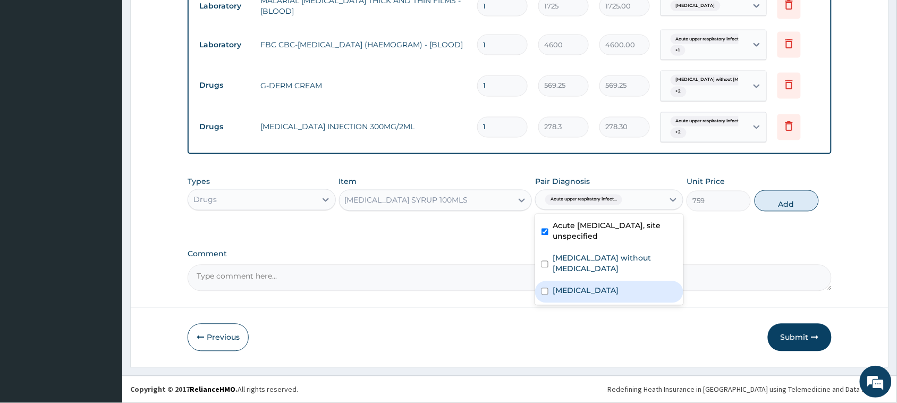
scroll to position [519, 0]
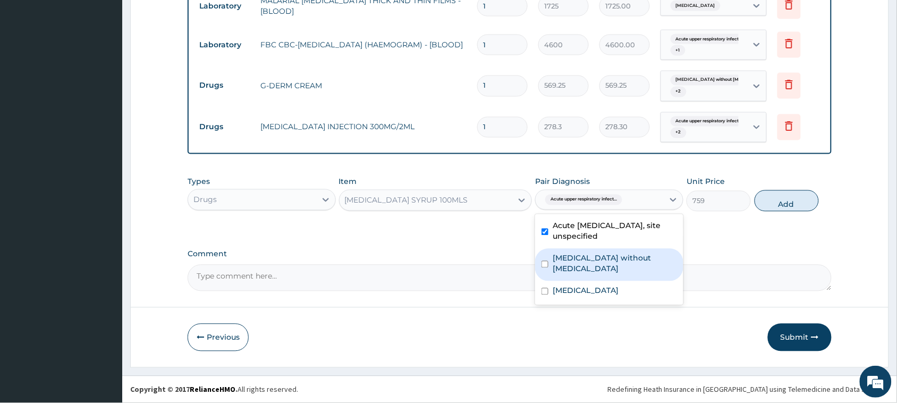
click at [578, 259] on label "Sepsis without septic shock" at bounding box center [615, 263] width 124 height 21
checkbox input "true"
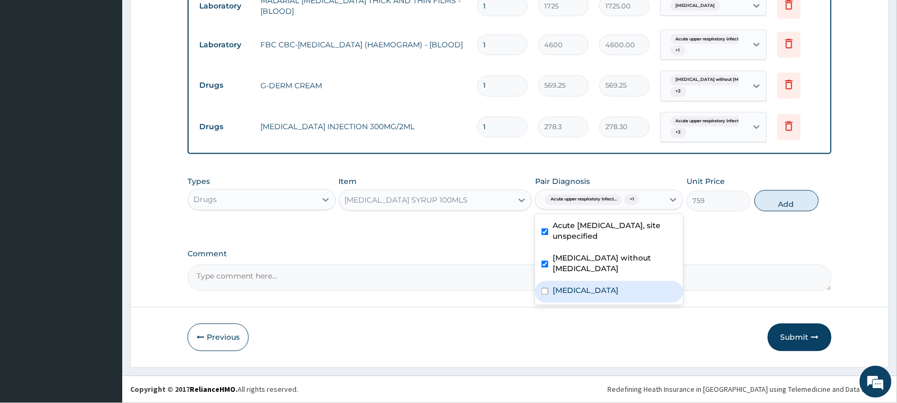
click at [570, 285] on label "Malaria, unspecified" at bounding box center [586, 290] width 66 height 11
checkbox input "true"
click at [785, 207] on button "Add" at bounding box center [786, 200] width 64 height 21
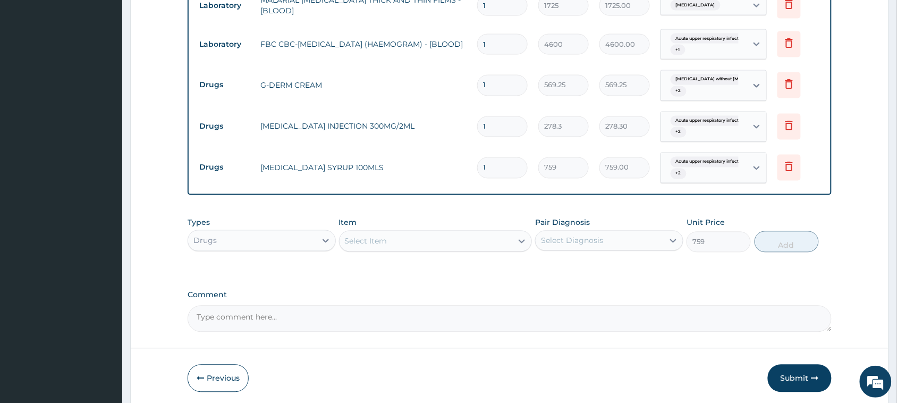
type input "0"
click at [426, 247] on div "Select Item" at bounding box center [426, 241] width 173 height 17
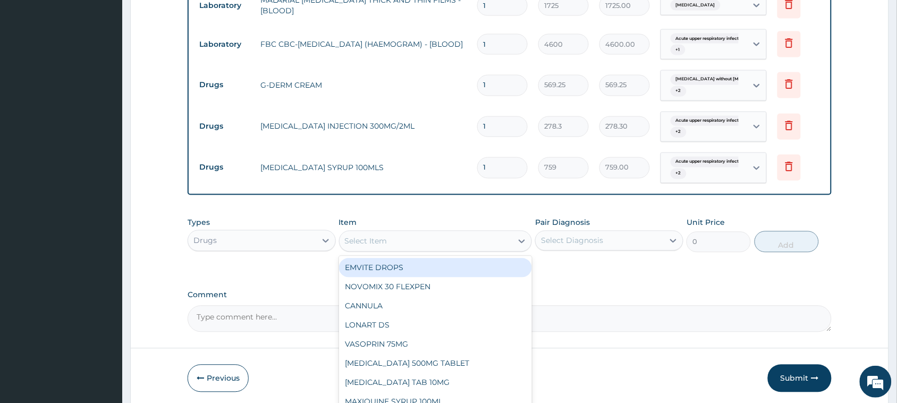
type input "p"
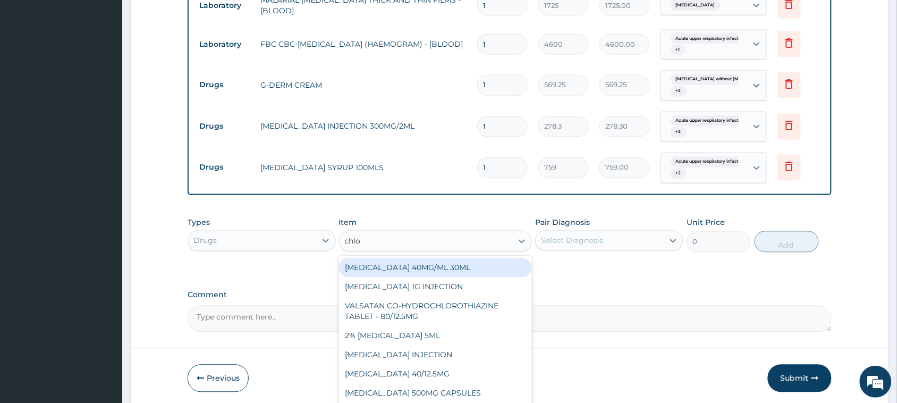
type input "chlor"
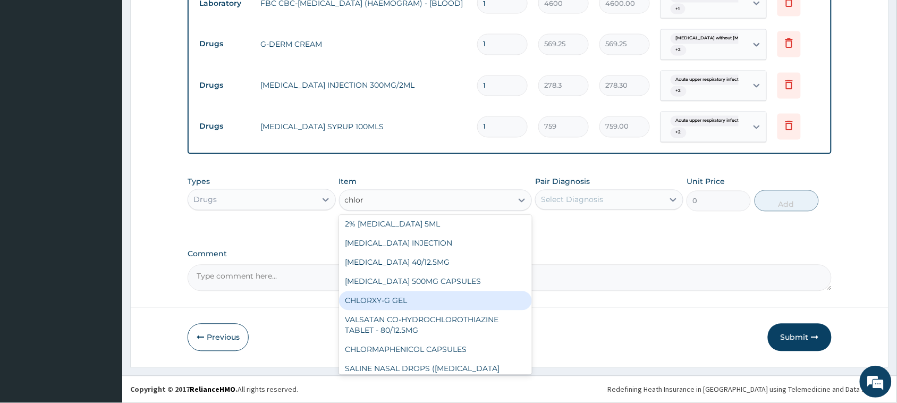
scroll to position [4, 0]
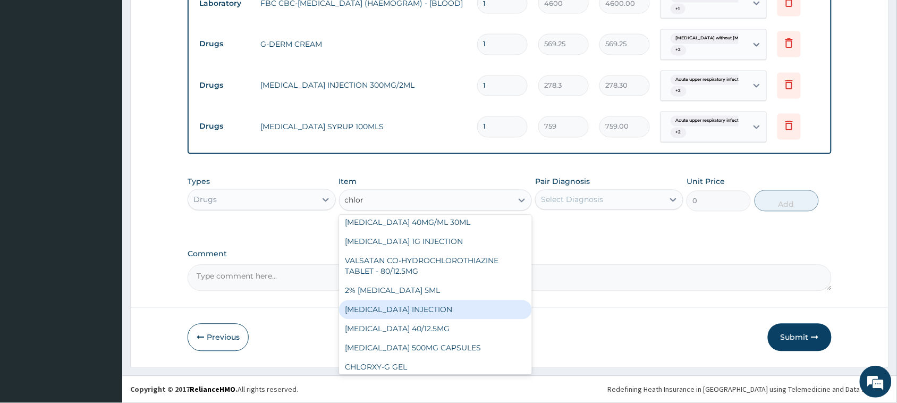
click at [482, 311] on div "CHLORPHENIRAMINE INJECTION" at bounding box center [435, 309] width 193 height 19
type input "177.1"
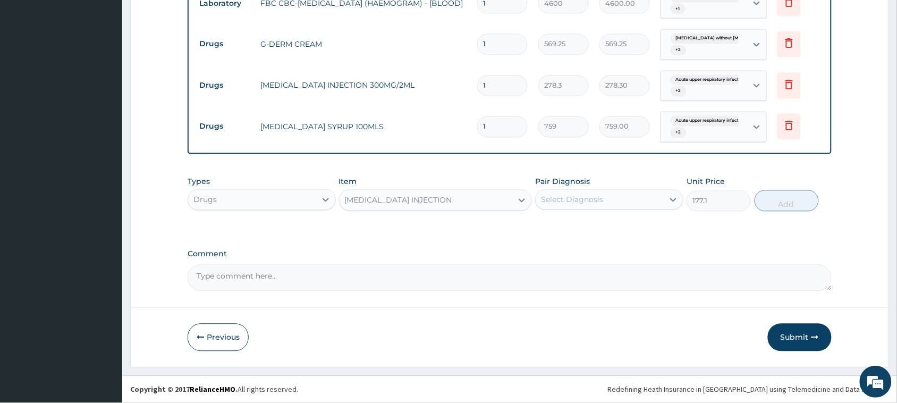
drag, startPoint x: 608, startPoint y: 190, endPoint x: 607, endPoint y: 200, distance: 9.6
click at [608, 192] on div "Select Diagnosis" at bounding box center [600, 199] width 128 height 17
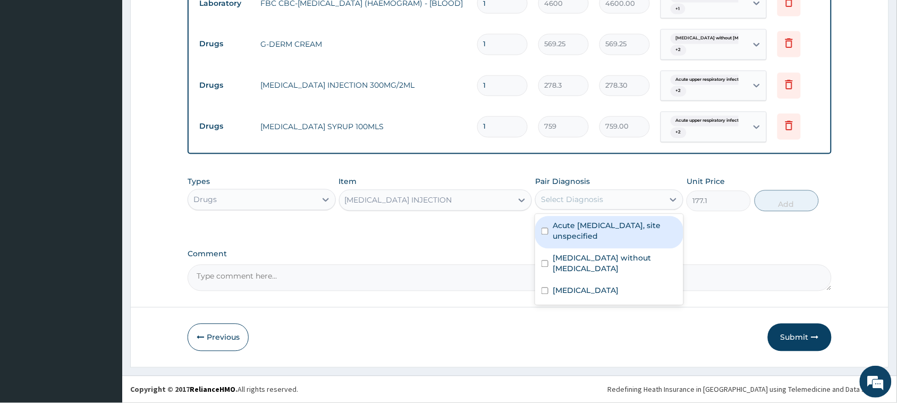
drag, startPoint x: 607, startPoint y: 230, endPoint x: 612, endPoint y: 257, distance: 27.5
click at [607, 233] on label "Acute upper respiratory infection, site unspecified" at bounding box center [615, 230] width 124 height 21
checkbox input "true"
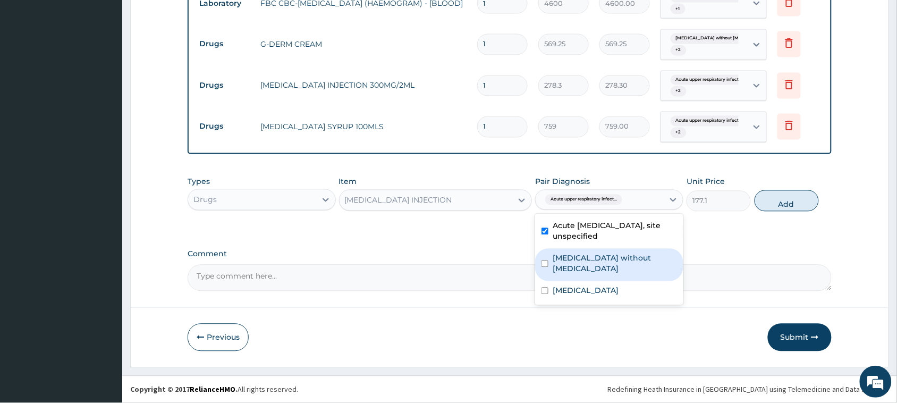
click at [613, 260] on label "Sepsis without septic shock" at bounding box center [615, 263] width 124 height 21
checkbox input "true"
click at [797, 201] on button "Add" at bounding box center [786, 200] width 64 height 21
type input "0"
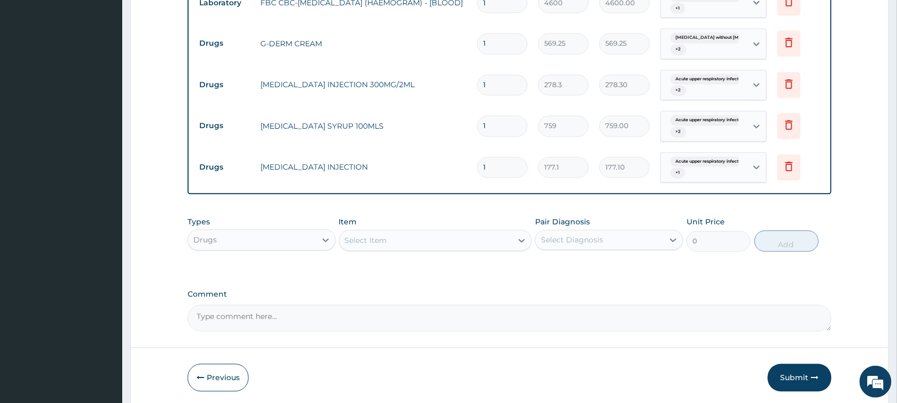
click at [429, 243] on div "Select Item" at bounding box center [426, 240] width 173 height 17
type input "amox"
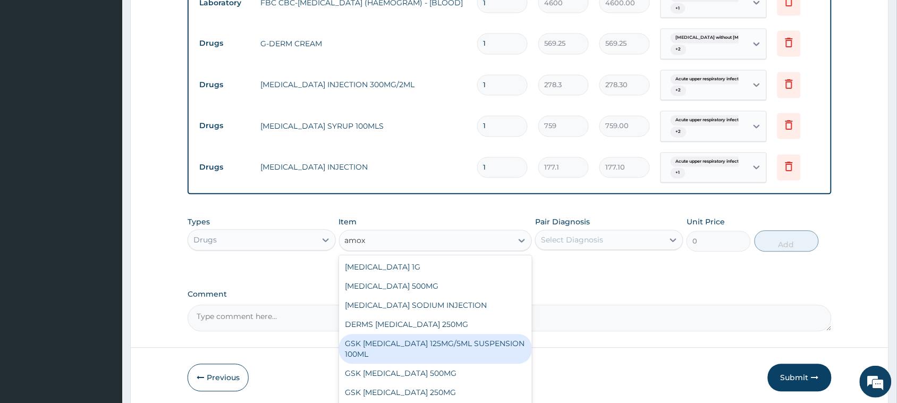
click at [463, 346] on div "GSK AMOXIL 125MG/5ML SUSPENSION 100ML" at bounding box center [435, 349] width 193 height 30
type input "9487.5"
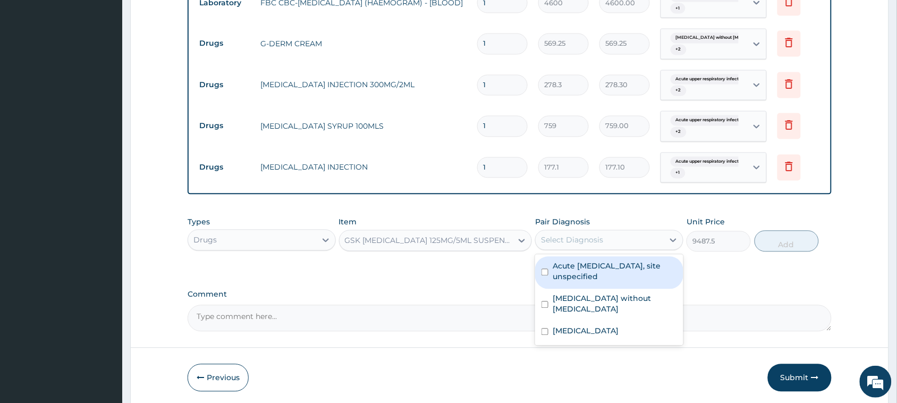
click at [582, 243] on div "Select Diagnosis" at bounding box center [572, 240] width 62 height 11
drag, startPoint x: 590, startPoint y: 264, endPoint x: 585, endPoint y: 277, distance: 14.6
click at [588, 267] on label "Acute upper respiratory infection, site unspecified" at bounding box center [615, 271] width 124 height 21
checkbox input "true"
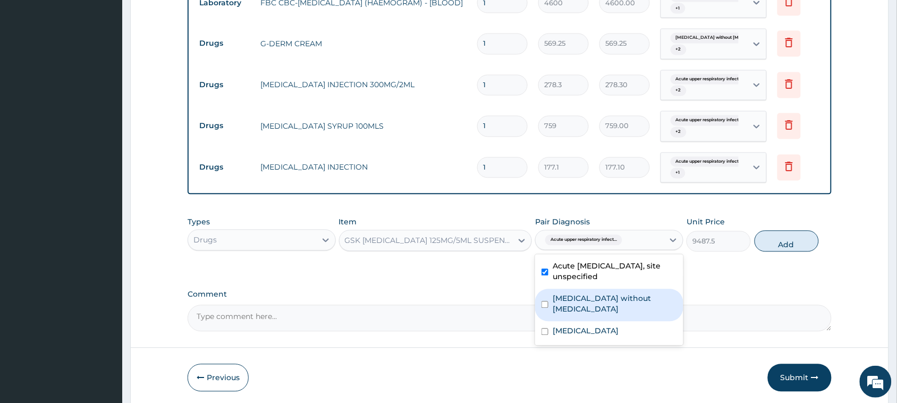
click at [591, 301] on label "Sepsis without septic shock" at bounding box center [615, 303] width 124 height 21
checkbox input "true"
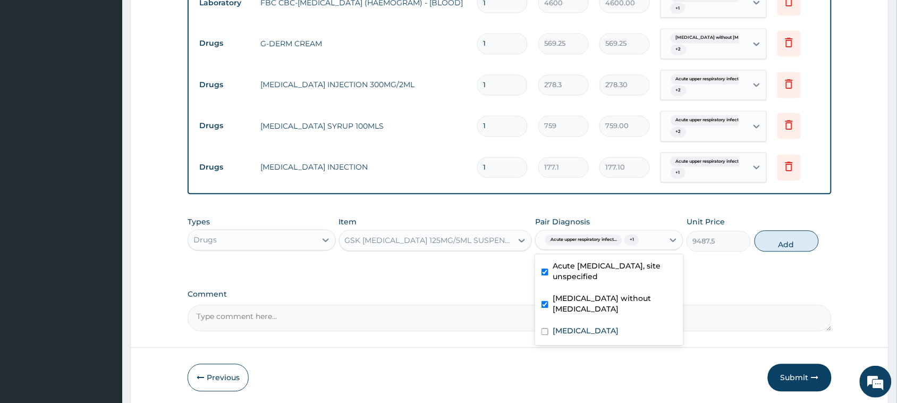
drag, startPoint x: 803, startPoint y: 232, endPoint x: 806, endPoint y: 240, distance: 7.9
click at [806, 239] on button "Add" at bounding box center [786, 241] width 64 height 21
type input "0"
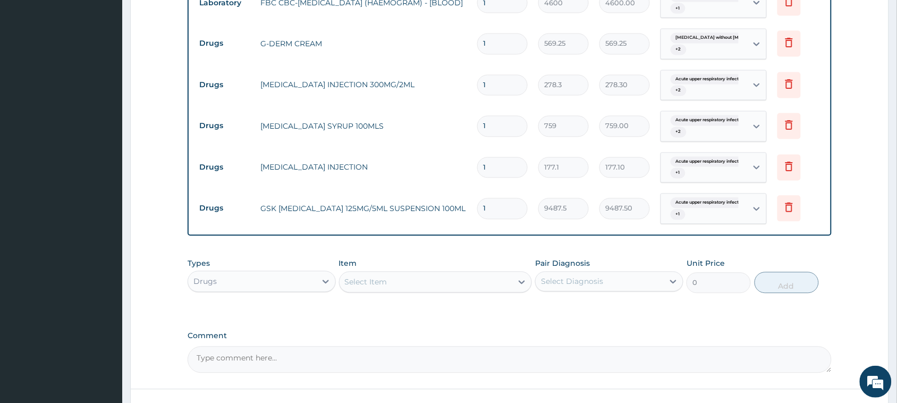
click at [477, 285] on div "Select Item" at bounding box center [426, 282] width 173 height 17
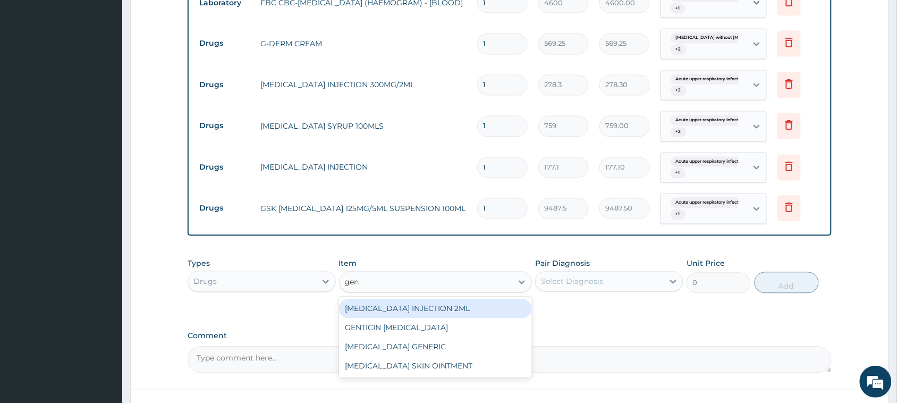
type input "gent"
click at [461, 314] on div "GENTAMICIN INJECTION 2ML" at bounding box center [435, 308] width 193 height 19
type input "354.2"
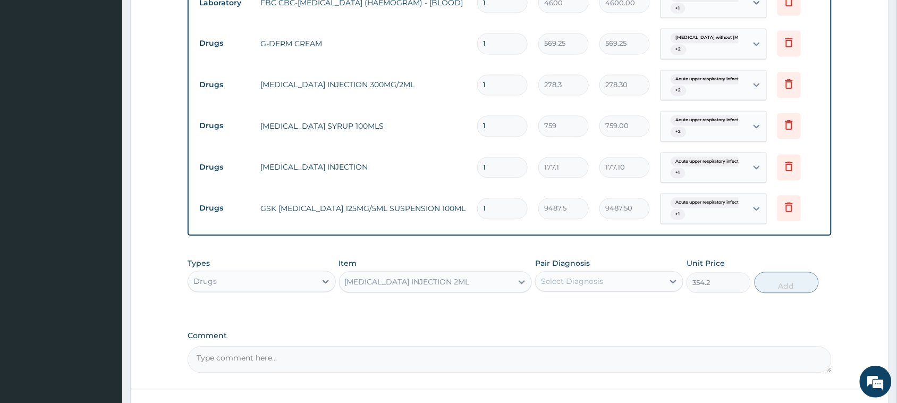
click at [636, 287] on div "Select Diagnosis" at bounding box center [600, 281] width 128 height 17
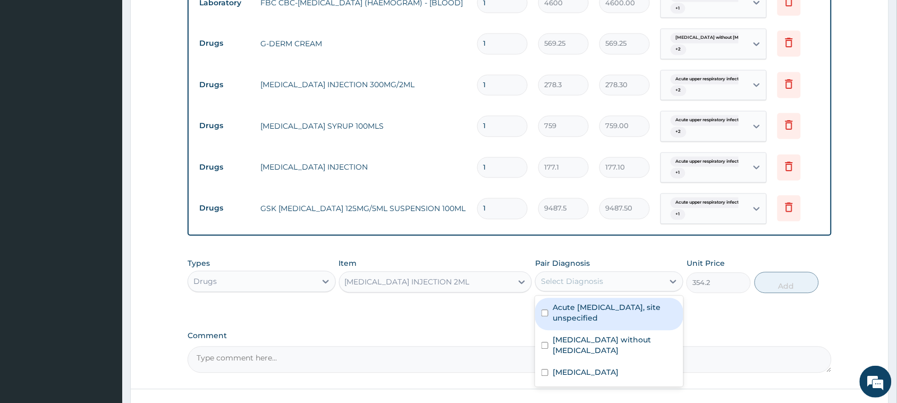
drag, startPoint x: 624, startPoint y: 305, endPoint x: 627, endPoint y: 333, distance: 27.3
click at [623, 309] on label "Acute upper respiratory infection, site unspecified" at bounding box center [615, 312] width 124 height 21
checkbox input "true"
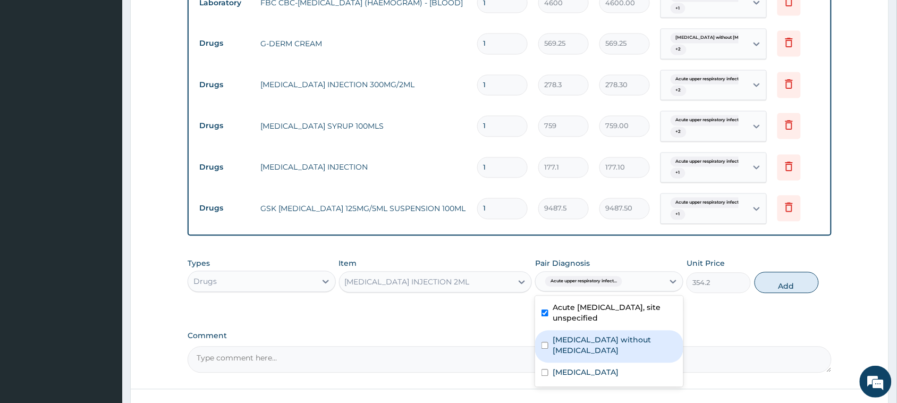
click at [628, 337] on label "Sepsis without septic shock" at bounding box center [615, 345] width 124 height 21
checkbox input "true"
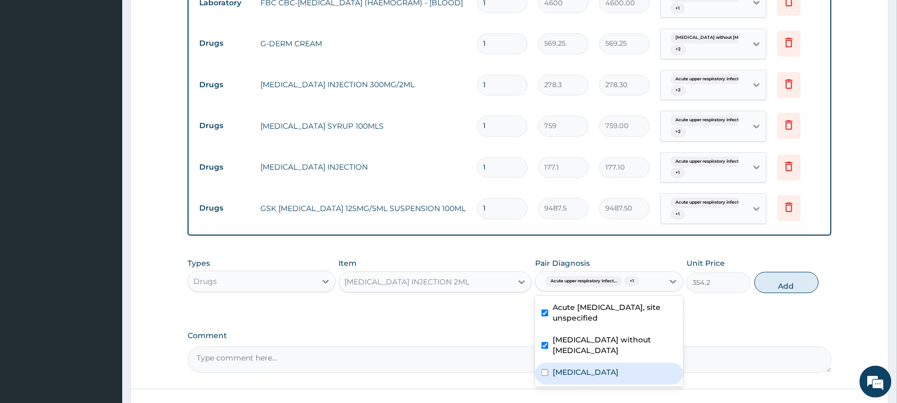
click at [609, 367] on label "Malaria, unspecified" at bounding box center [586, 372] width 66 height 11
checkbox input "true"
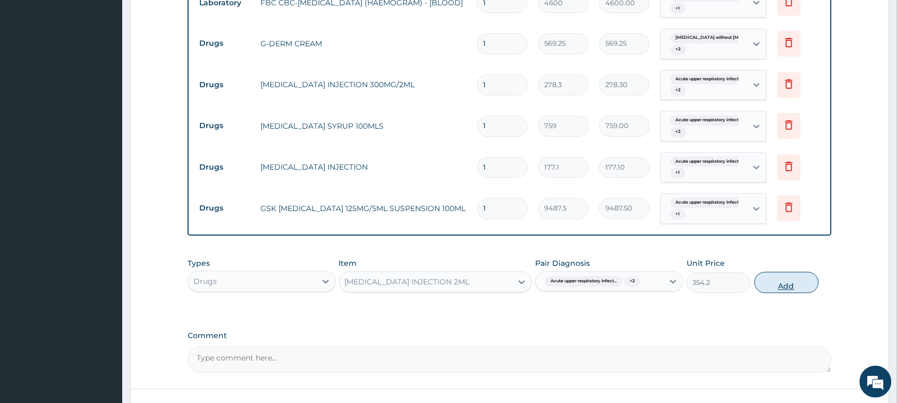
click at [779, 284] on button "Add" at bounding box center [786, 282] width 64 height 21
type input "0"
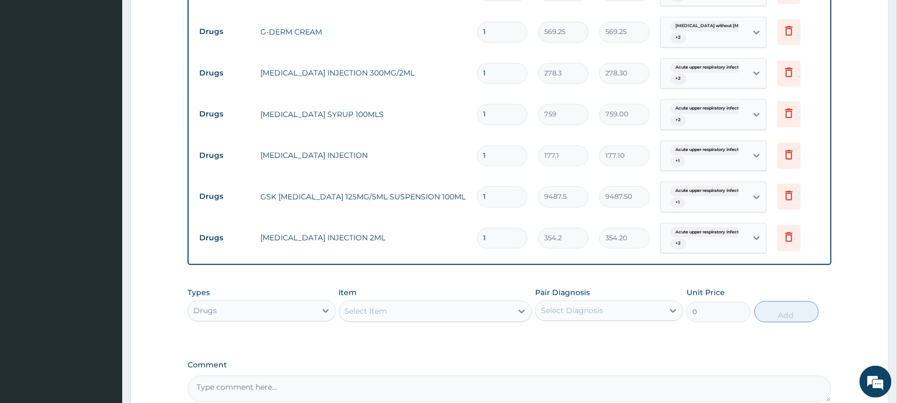
scroll to position [627, 0]
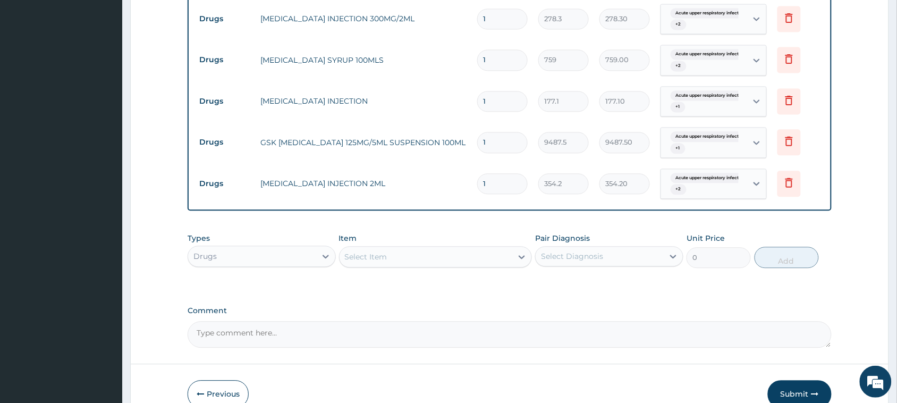
click at [436, 253] on div "Select Item" at bounding box center [426, 256] width 173 height 17
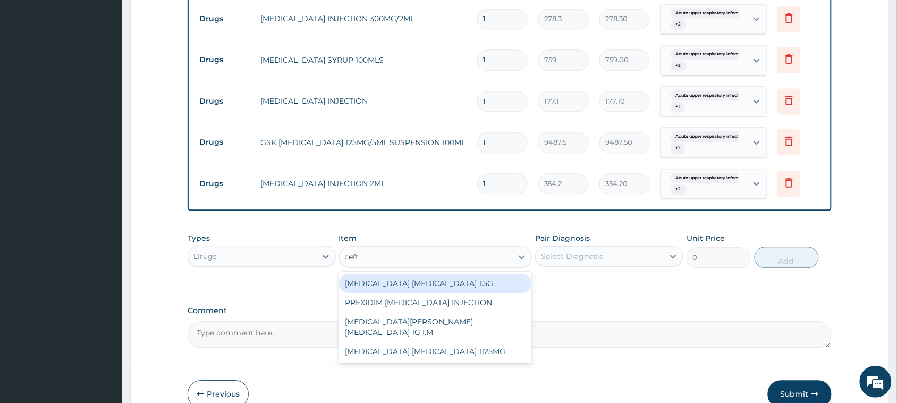
type input "ceftr"
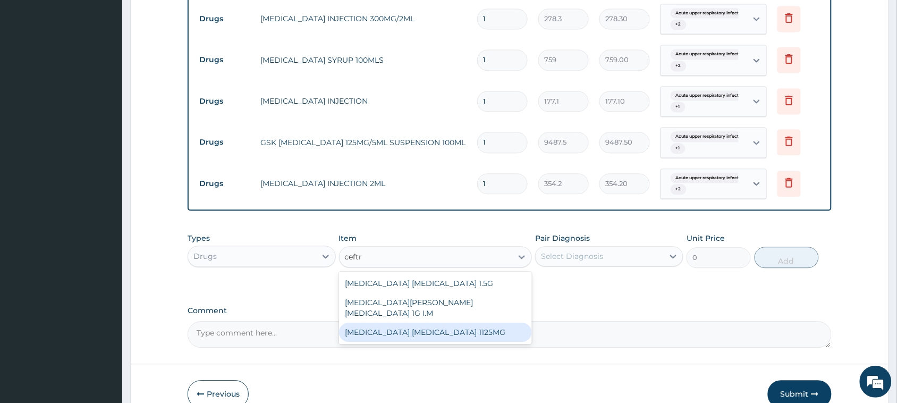
click at [465, 325] on div "CEFTRIAXONE TAZOBACTAM 1125MG" at bounding box center [435, 332] width 193 height 19
type input "2530"
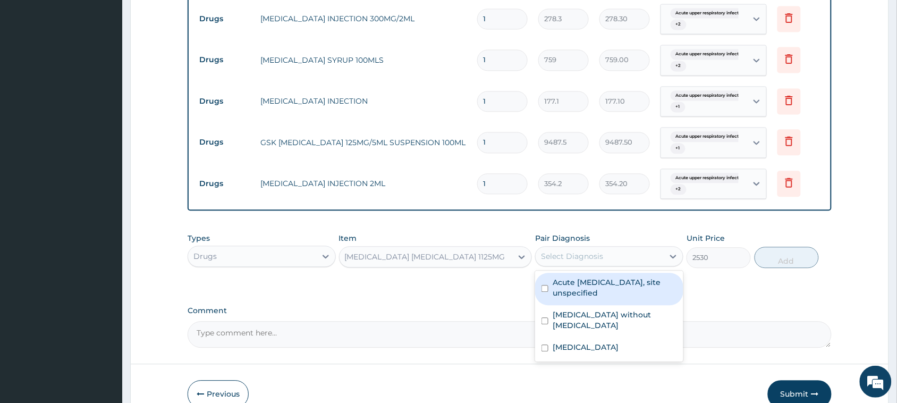
drag, startPoint x: 583, startPoint y: 259, endPoint x: 589, endPoint y: 279, distance: 20.5
click at [583, 259] on div "Select Diagnosis" at bounding box center [572, 256] width 62 height 11
click at [591, 291] on label "Acute upper respiratory infection, site unspecified" at bounding box center [615, 287] width 124 height 21
checkbox input "true"
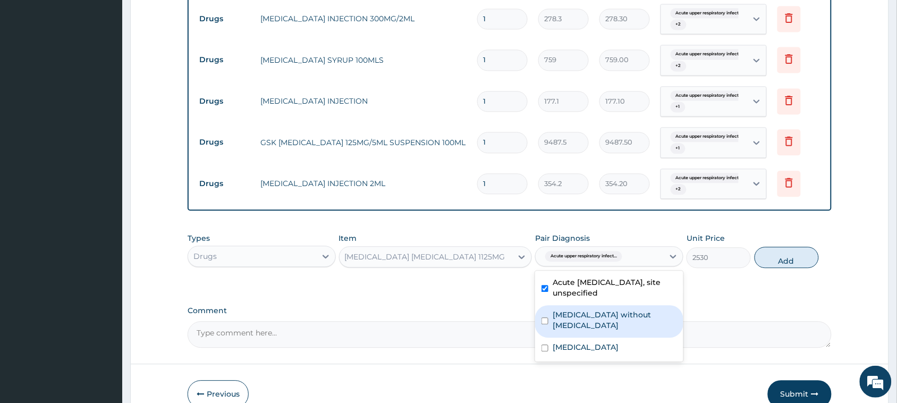
click at [592, 311] on label "Sepsis without septic shock" at bounding box center [615, 319] width 124 height 21
checkbox input "true"
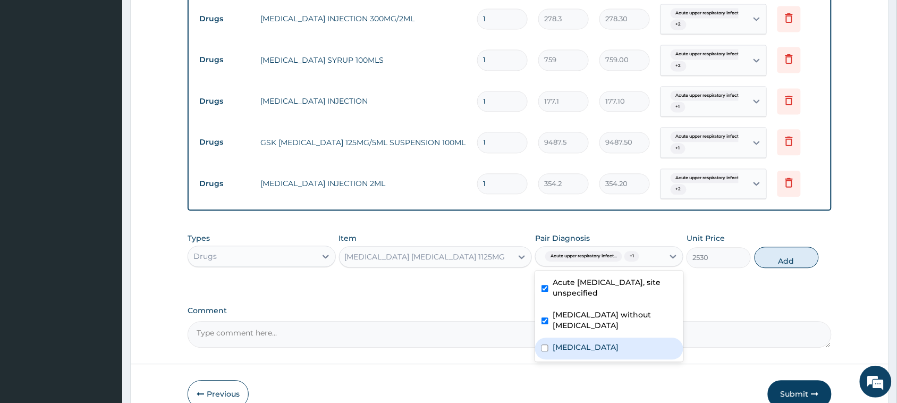
drag, startPoint x: 647, startPoint y: 343, endPoint x: 654, endPoint y: 341, distance: 6.9
click at [648, 342] on div "Malaria, unspecified" at bounding box center [609, 348] width 148 height 22
checkbox input "true"
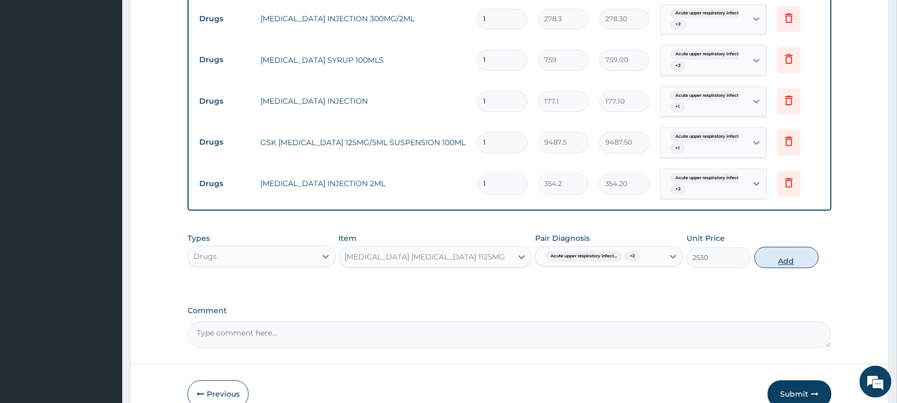
click at [784, 266] on button "Add" at bounding box center [786, 257] width 64 height 21
type input "0"
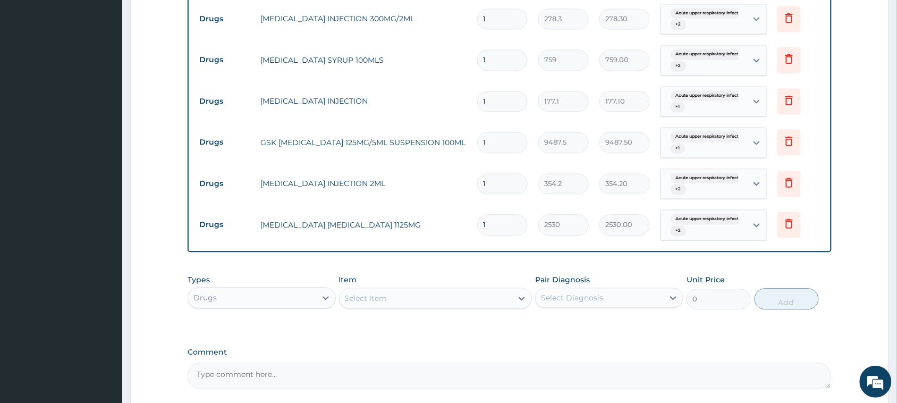
click at [463, 295] on div "Select Item" at bounding box center [426, 298] width 173 height 17
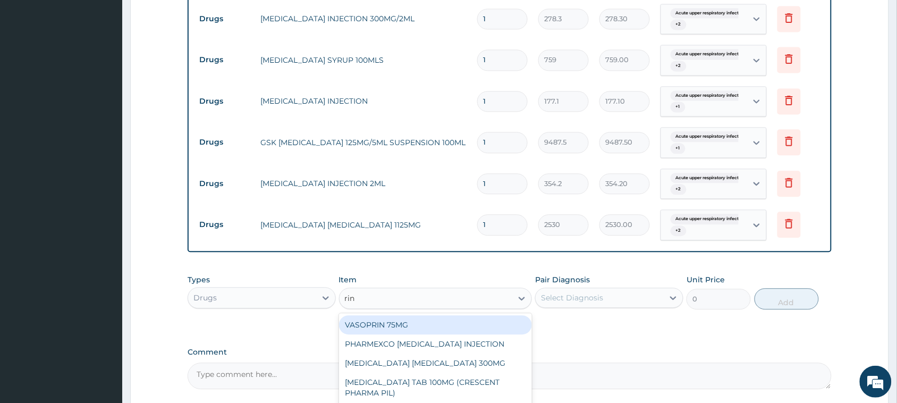
type input "ring"
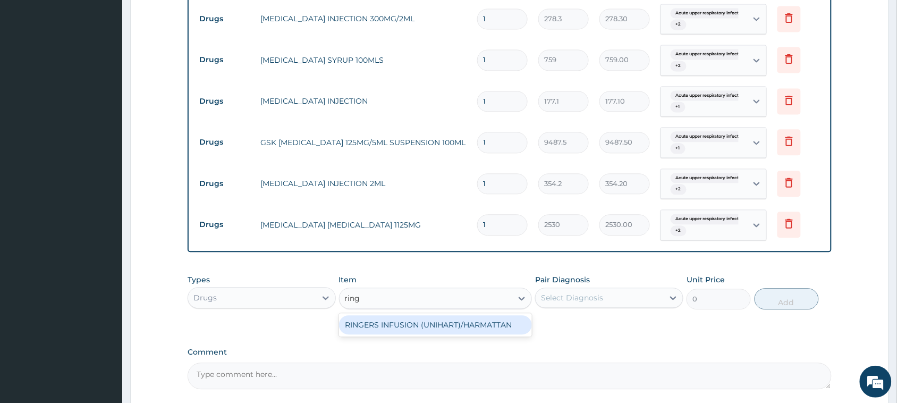
click at [464, 321] on div "RINGERS INFUSION (UNIHART)/HARMATTAN" at bounding box center [435, 324] width 193 height 19
type input "1897.5"
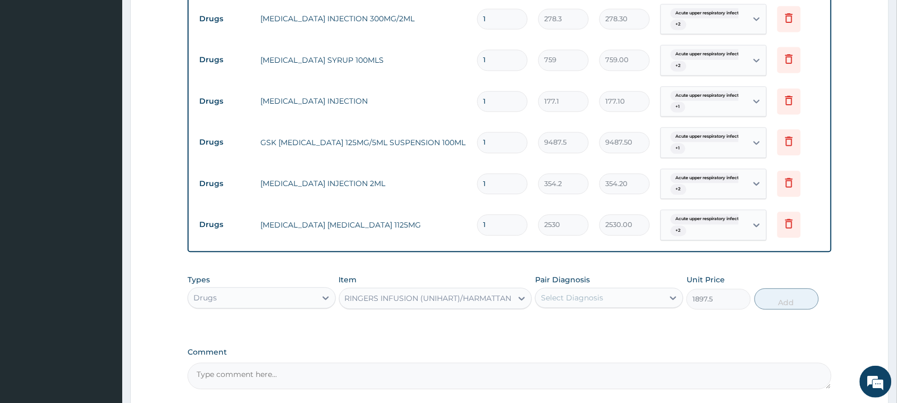
click at [573, 304] on div "Select Diagnosis" at bounding box center [600, 297] width 128 height 17
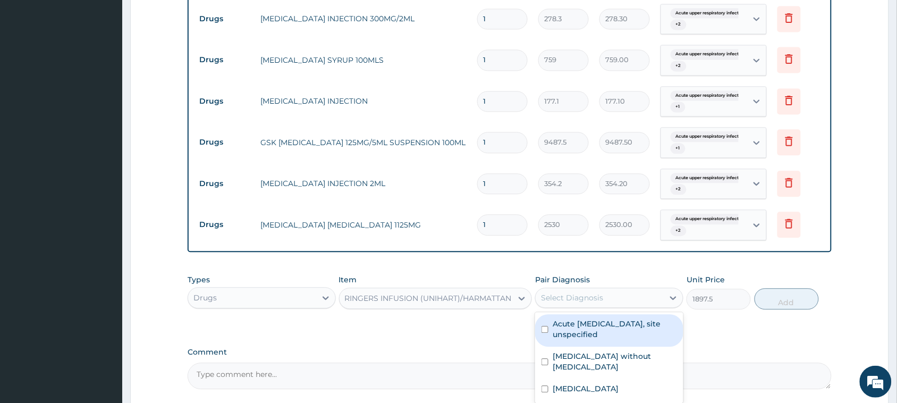
drag, startPoint x: 571, startPoint y: 327, endPoint x: 573, endPoint y: 344, distance: 17.6
click at [571, 328] on label "Acute upper respiratory infection, site unspecified" at bounding box center [615, 328] width 124 height 21
checkbox input "true"
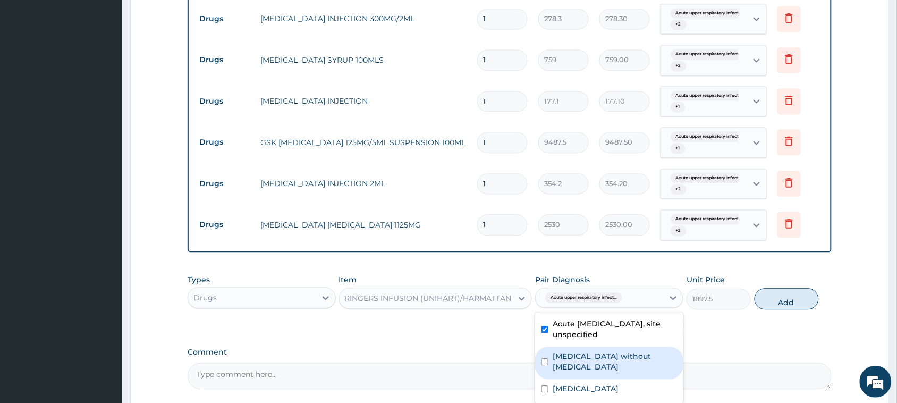
drag, startPoint x: 575, startPoint y: 354, endPoint x: 581, endPoint y: 371, distance: 17.8
click at [575, 354] on label "Sepsis without septic shock" at bounding box center [615, 361] width 124 height 21
checkbox input "true"
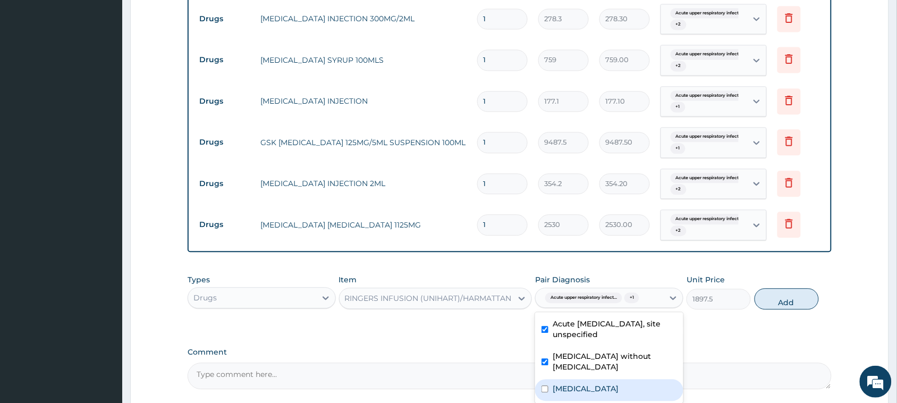
click at [582, 383] on label "Malaria, unspecified" at bounding box center [586, 388] width 66 height 11
checkbox input "true"
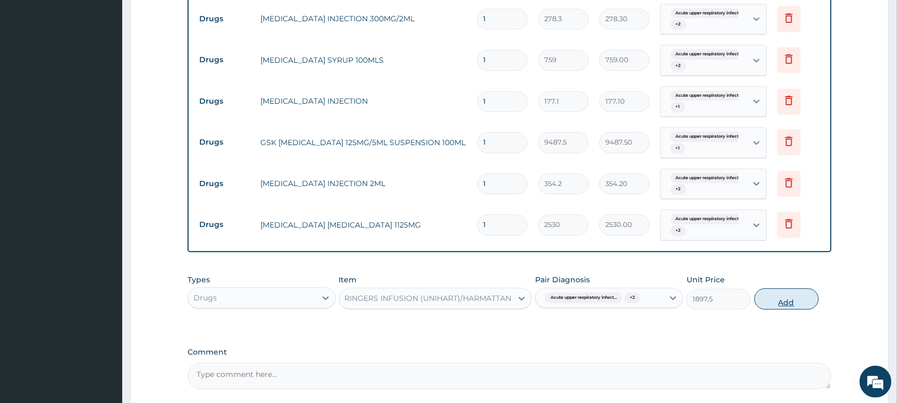
click at [772, 303] on button "Add" at bounding box center [786, 298] width 64 height 21
type input "0"
click at [395, 307] on div "RINGERS INFUSION (UNIHART)/HARMATTAN" at bounding box center [426, 298] width 173 height 17
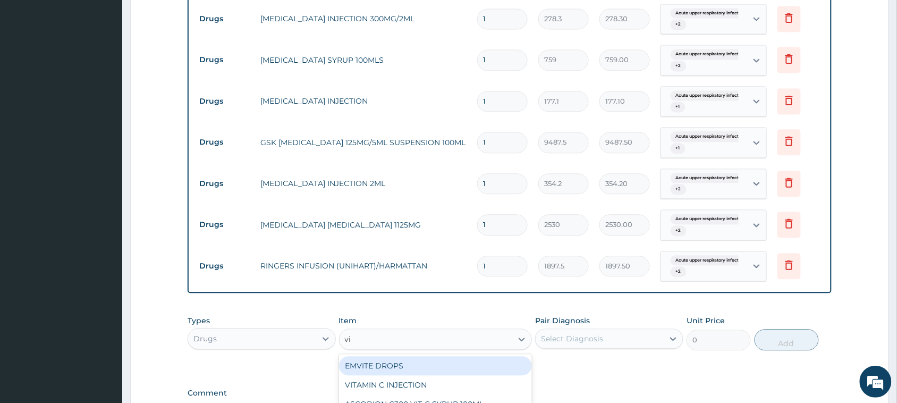
type input "vit"
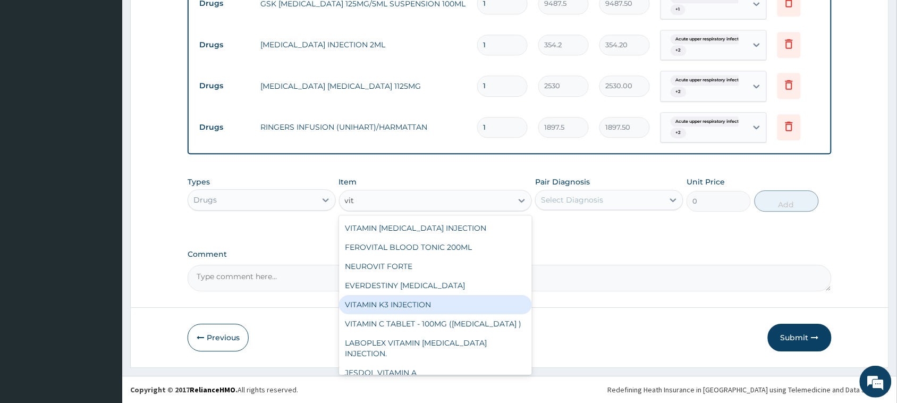
scroll to position [181, 0]
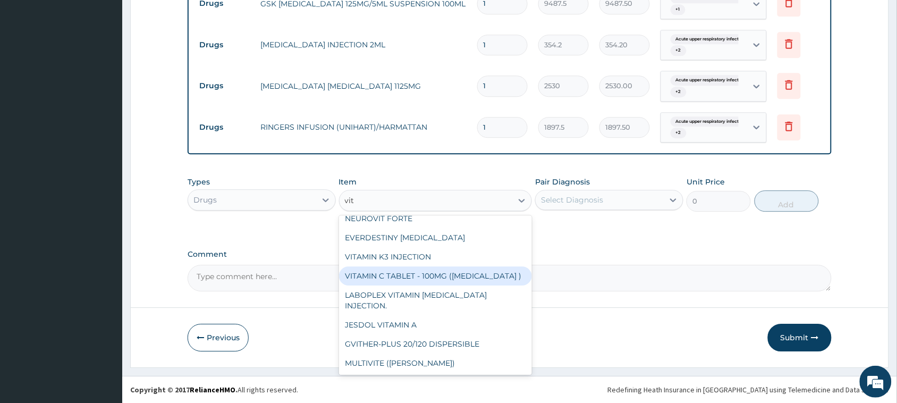
click at [446, 280] on div "VITAMIN C TABLET - 100MG (ASCORBIC ACID )" at bounding box center [435, 275] width 193 height 19
type input "15"
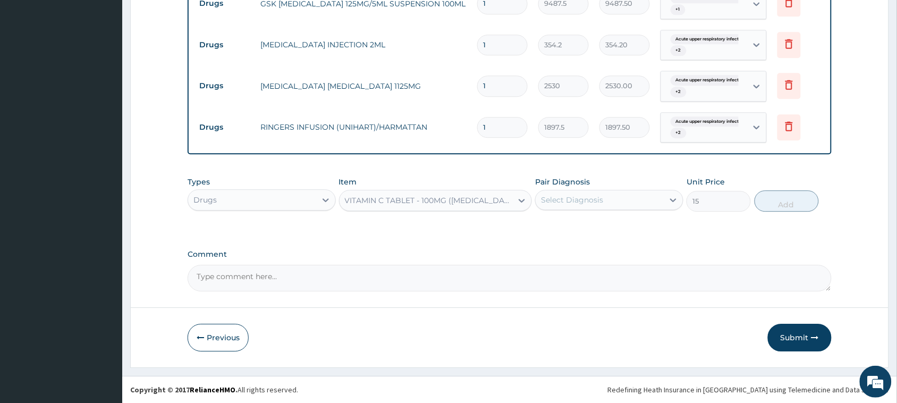
click at [562, 210] on div "Select Diagnosis" at bounding box center [609, 200] width 148 height 20
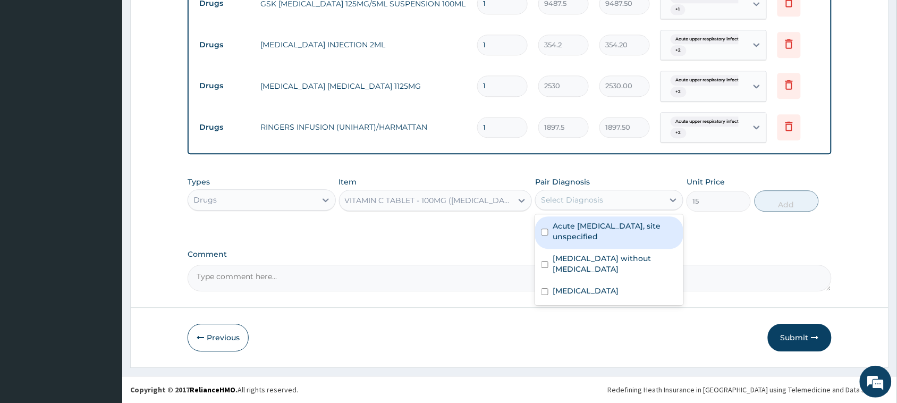
click at [569, 237] on label "Acute upper respiratory infection, site unspecified" at bounding box center [615, 230] width 124 height 21
checkbox input "true"
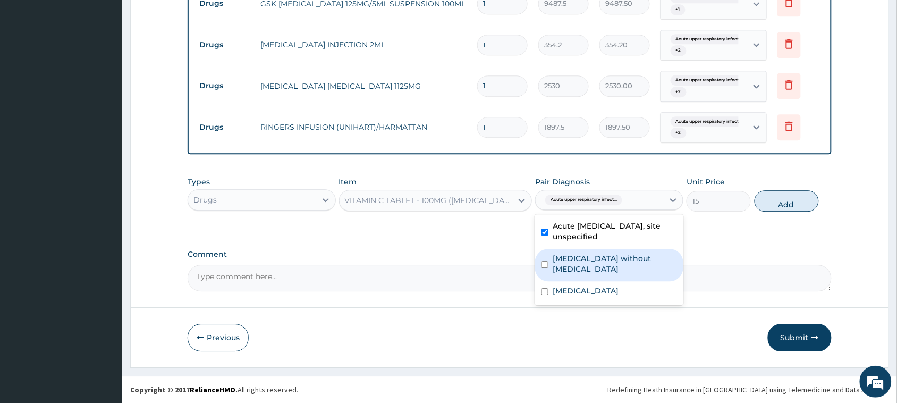
click at [567, 258] on label "Sepsis without septic shock" at bounding box center [615, 263] width 124 height 21
checkbox input "true"
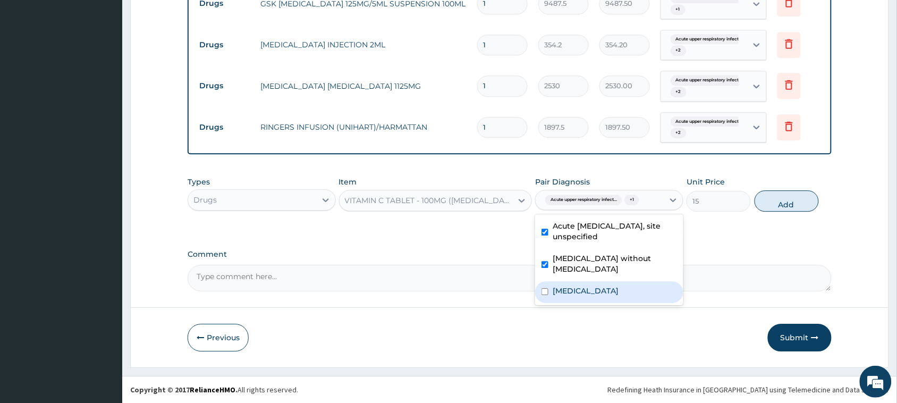
drag, startPoint x: 566, startPoint y: 276, endPoint x: 443, endPoint y: 226, distance: 133.0
click at [566, 285] on label "Malaria, unspecified" at bounding box center [586, 290] width 66 height 11
checkbox input "true"
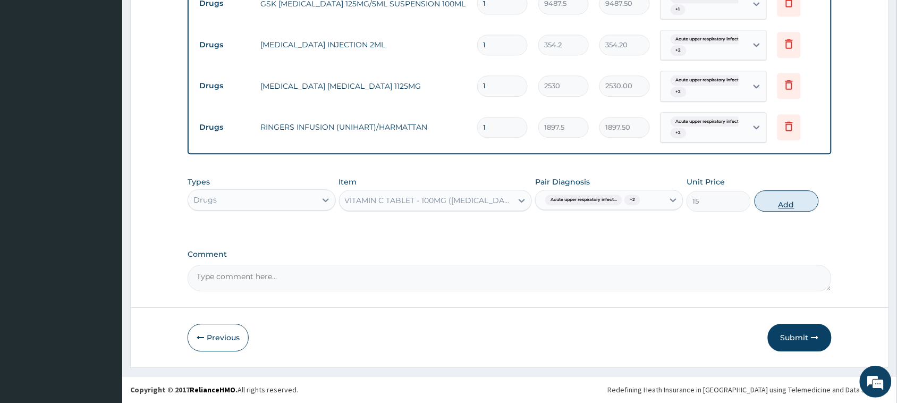
click at [779, 205] on button "Add" at bounding box center [786, 200] width 64 height 21
type input "0"
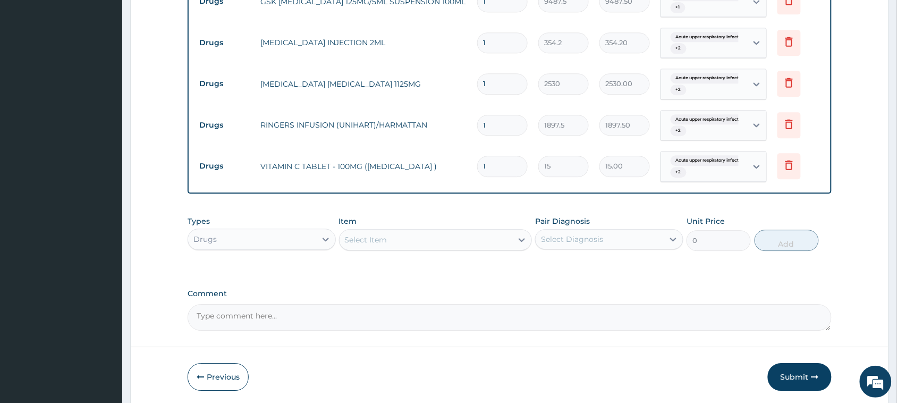
drag, startPoint x: 504, startPoint y: 163, endPoint x: 442, endPoint y: 169, distance: 62.5
click at [442, 169] on tr "Drugs VITAMIN C TABLET - 100MG (ASCORBIC ACID ) 1 15 15.00 Acute upper respirat…" at bounding box center [509, 166] width 631 height 41
type input "2"
type input "30.00"
type input "21"
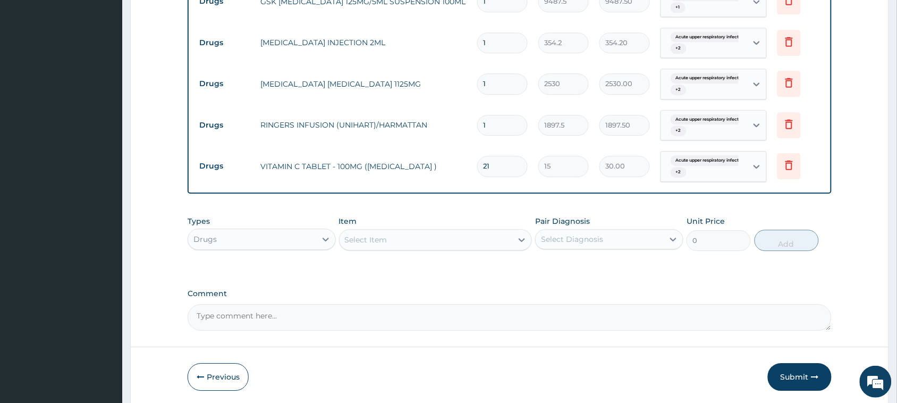
type input "315.00"
type input "21"
click at [796, 379] on button "Submit" at bounding box center [800, 377] width 64 height 28
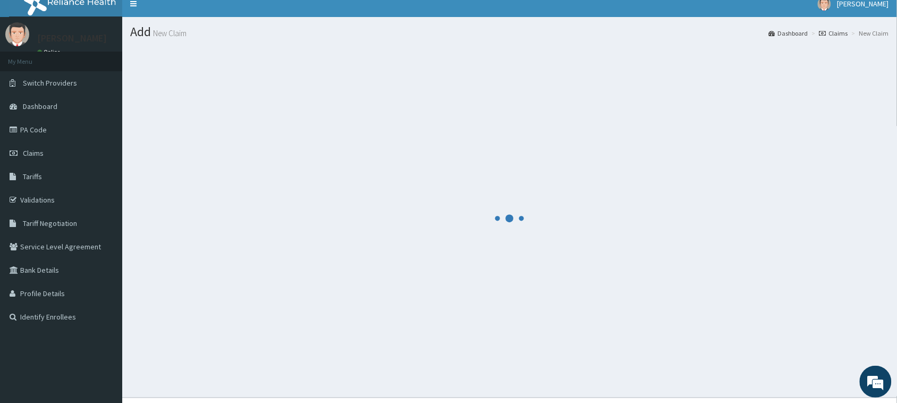
scroll to position [0, 0]
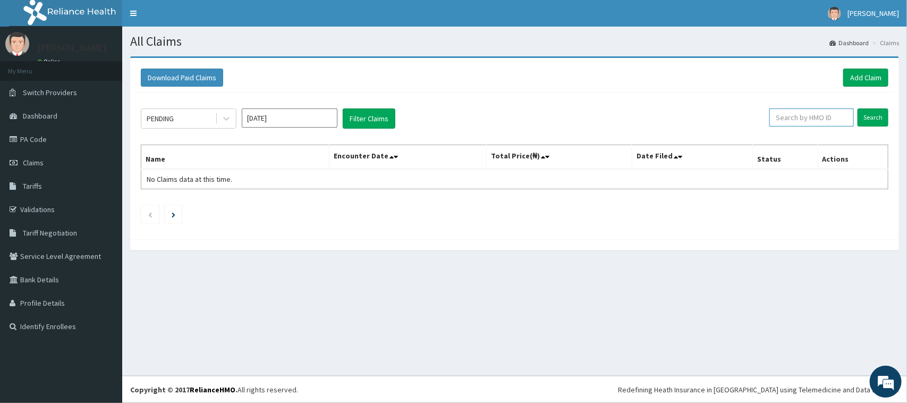
click at [835, 117] on input "text" at bounding box center [811, 117] width 84 height 18
click at [880, 117] on input "Search" at bounding box center [873, 117] width 31 height 18
click at [898, 125] on div "Download Paid Claims Add Claim × Note you can only download claims within a max…" at bounding box center [514, 148] width 769 height 181
click at [813, 118] on input "lbp/10082/f" at bounding box center [794, 117] width 78 height 18
type input "lbp/10082/f"
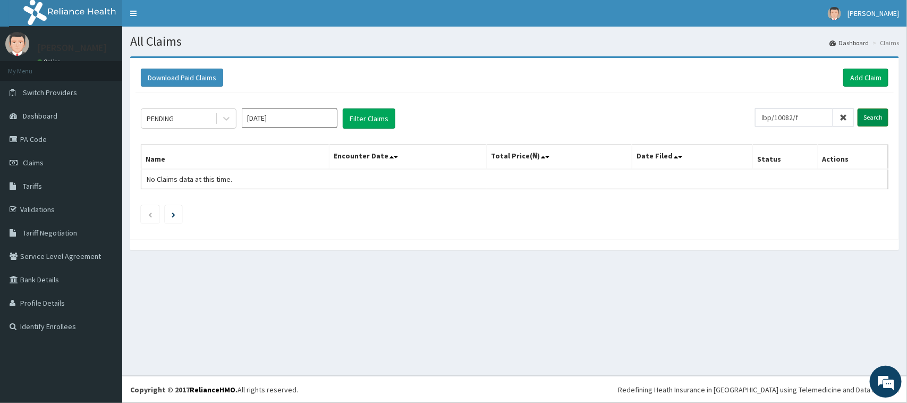
click at [863, 120] on input "Search" at bounding box center [873, 117] width 31 height 18
